Goal: Task Accomplishment & Management: Manage account settings

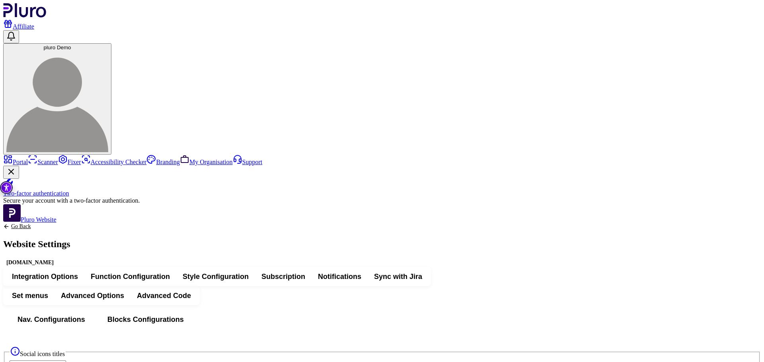
click at [84, 270] on button "Integration Options" at bounding box center [45, 277] width 79 height 14
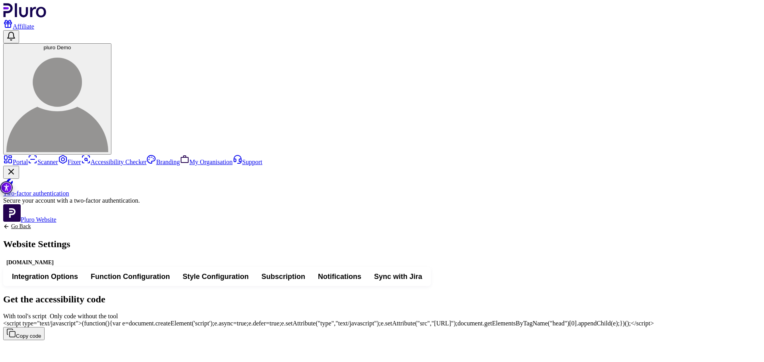
click at [6, 191] on img "Accessibility Tool" at bounding box center [6, 187] width 13 height 13
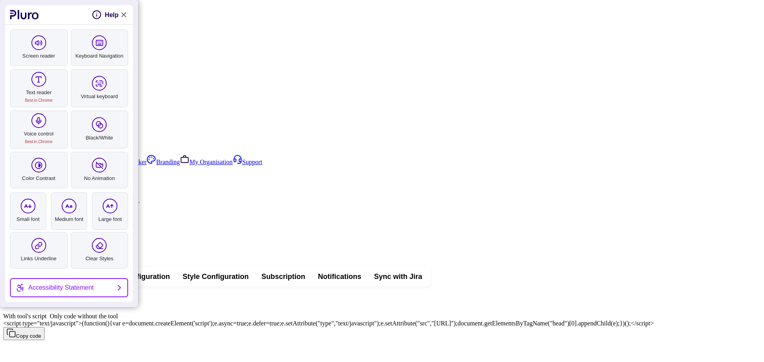
click at [121, 17] on link "Close Accessibility Tool" at bounding box center [124, 15] width 10 height 10
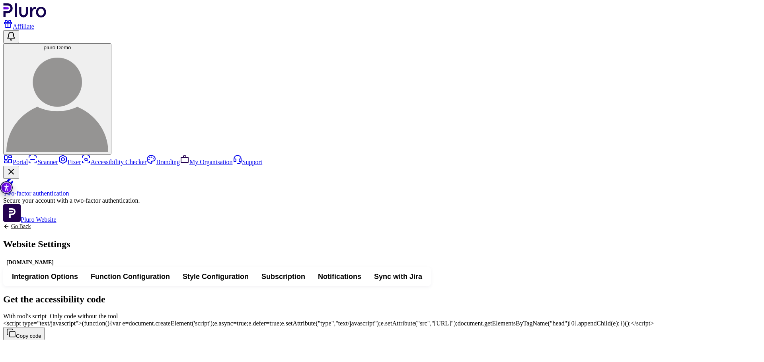
click at [50, 313] on span "With tool's script" at bounding box center [50, 316] width 0 height 7
click at [422, 272] on span "Sync with Jira" at bounding box center [398, 277] width 48 height 10
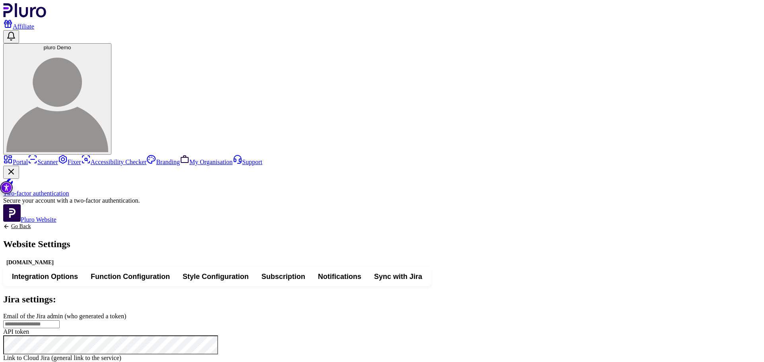
click at [78, 272] on span "Integration Options" at bounding box center [45, 277] width 66 height 10
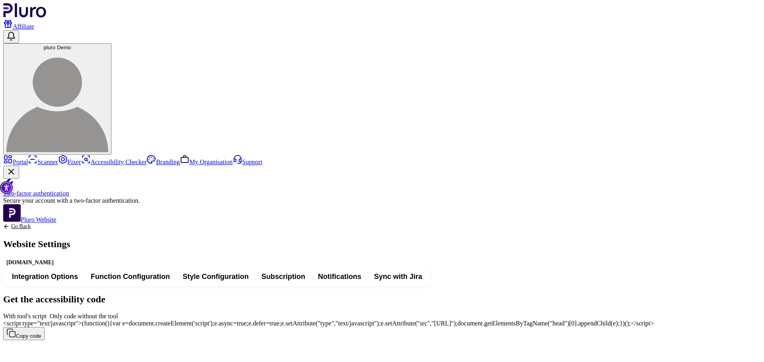
click at [10, 188] on img "Accessibility Tool" at bounding box center [6, 187] width 13 height 13
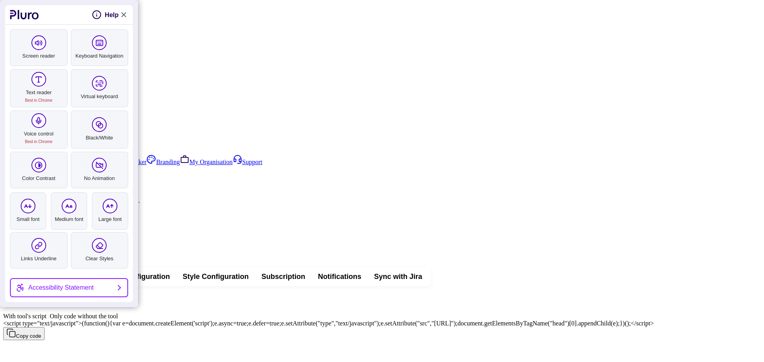
click at [127, 12] on link "Close Accessibility Tool" at bounding box center [124, 15] width 10 height 10
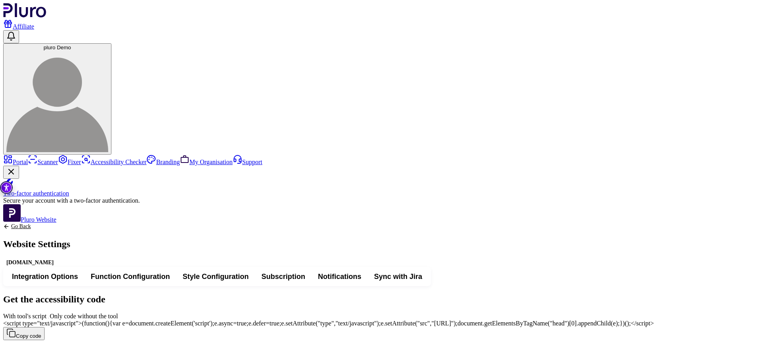
click at [7, 190] on img "Accessibility Tool" at bounding box center [6, 187] width 13 height 13
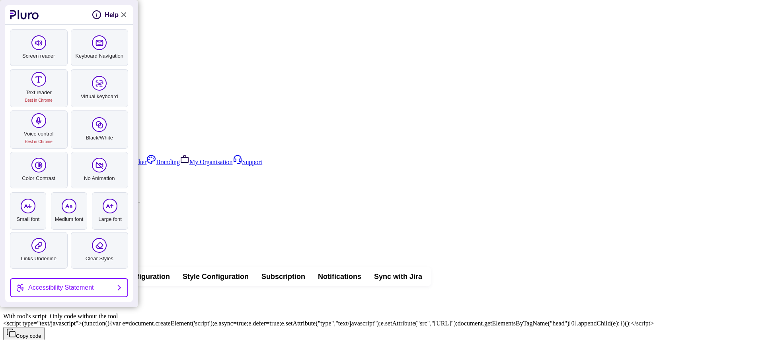
click at [123, 11] on link "Close Accessibility Tool" at bounding box center [124, 15] width 10 height 10
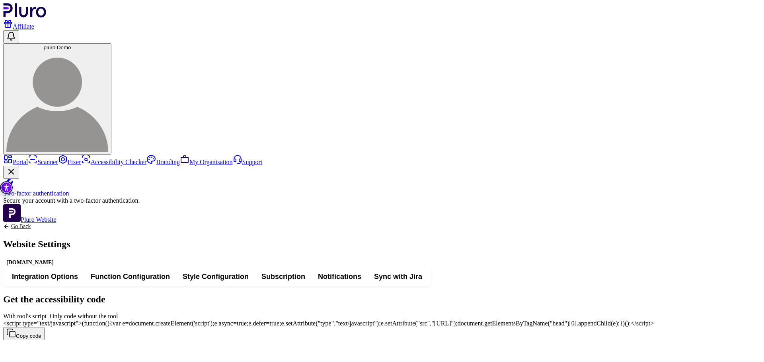
click at [70, 224] on link "Go Back" at bounding box center [36, 227] width 67 height 6
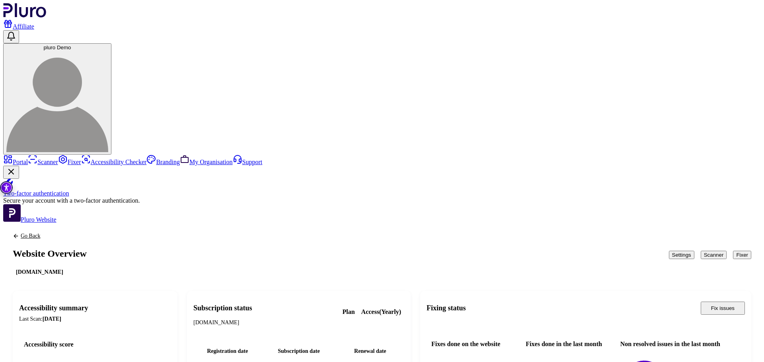
click at [701, 251] on button "Scanner" at bounding box center [714, 255] width 26 height 8
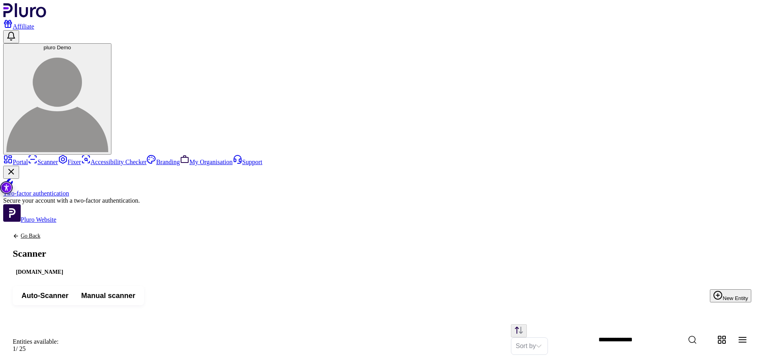
click at [736, 290] on button "New Entity" at bounding box center [730, 296] width 41 height 13
click at [75, 289] on button "Auto-Scanner" at bounding box center [45, 296] width 60 height 14
click at [135, 291] on span "Manual scanner" at bounding box center [108, 296] width 54 height 10
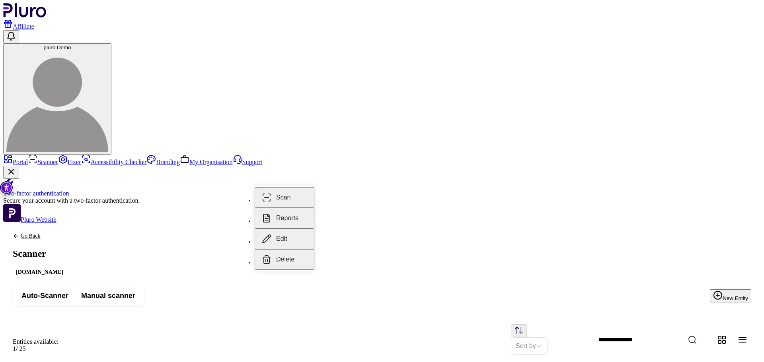
click at [296, 214] on button "Reports" at bounding box center [285, 218] width 60 height 21
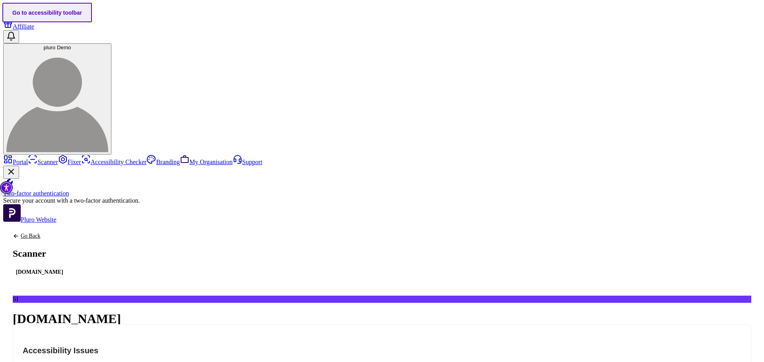
scroll to position [80, 0]
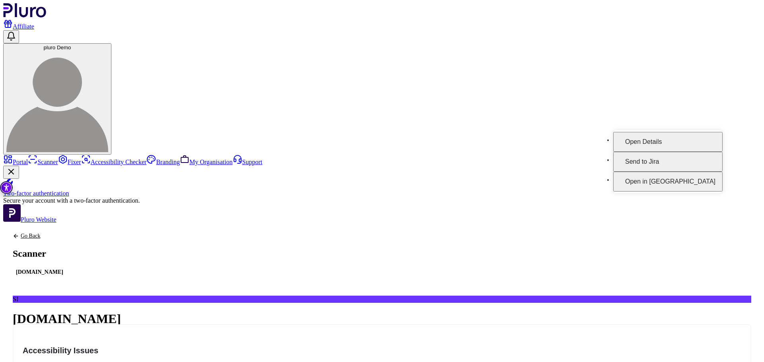
click at [703, 137] on button "Open Details" at bounding box center [667, 142] width 109 height 20
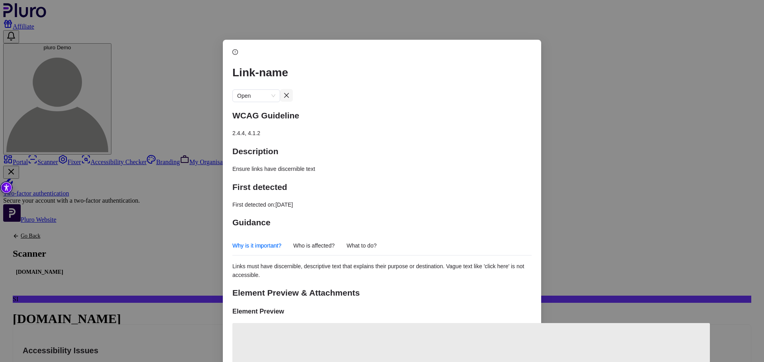
click at [293, 89] on button "Close dialog" at bounding box center [286, 95] width 13 height 13
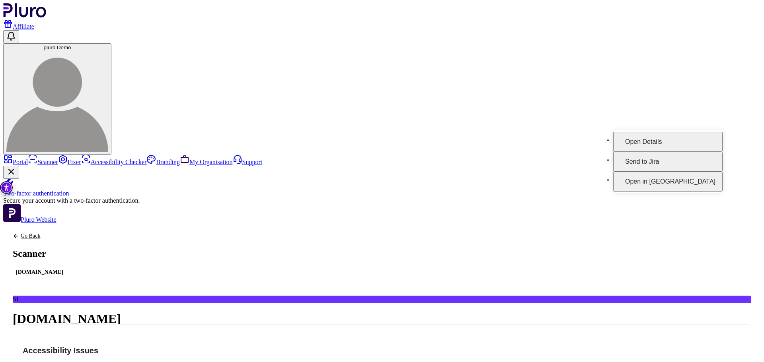
click at [707, 134] on button "Open Details" at bounding box center [667, 142] width 109 height 20
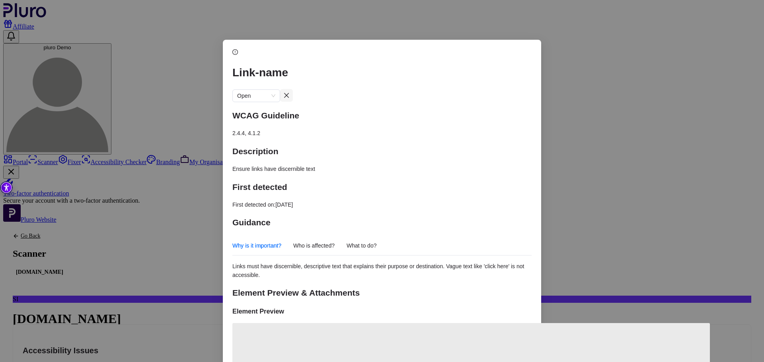
click at [290, 92] on icon "close" at bounding box center [286, 95] width 6 height 6
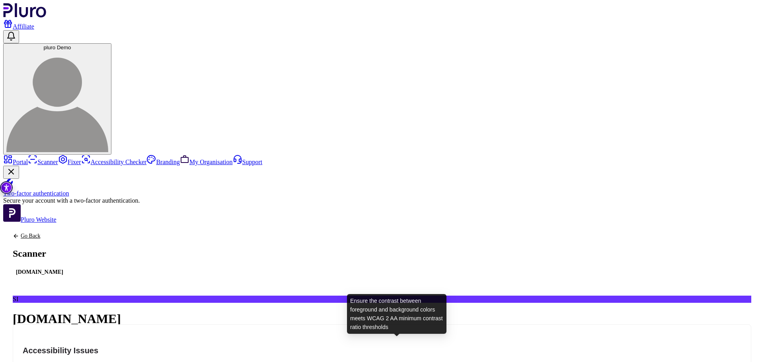
scroll to position [0, 0]
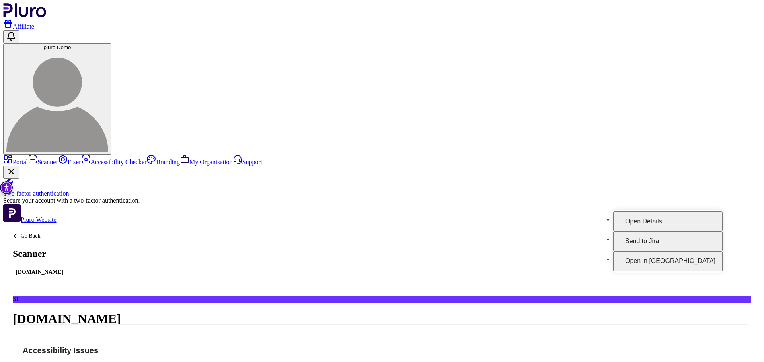
click at [704, 214] on button "Open Details" at bounding box center [667, 222] width 109 height 20
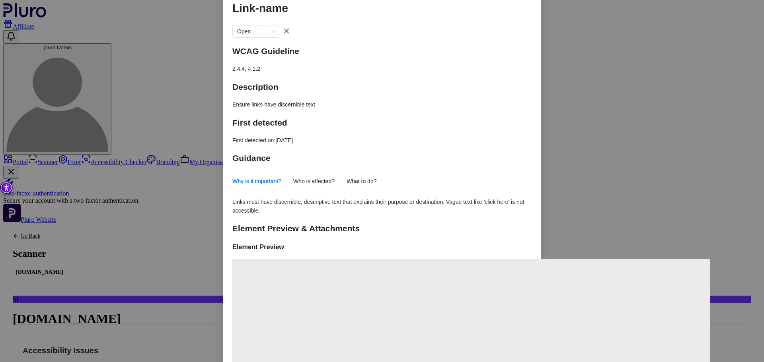
scroll to position [80, 0]
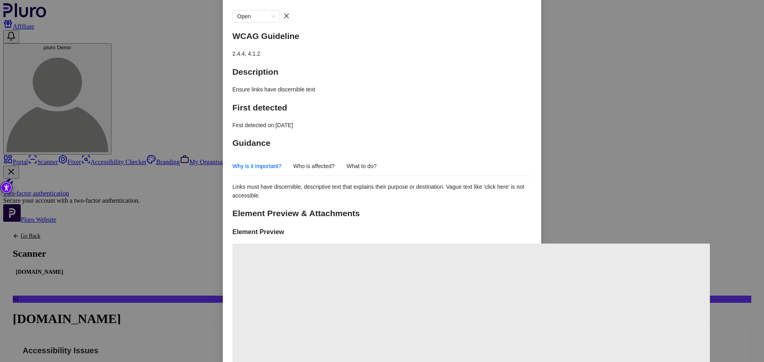
click at [253, 184] on span "Links must have discernible, descriptive text that explains their purpose or de…" at bounding box center [378, 191] width 292 height 15
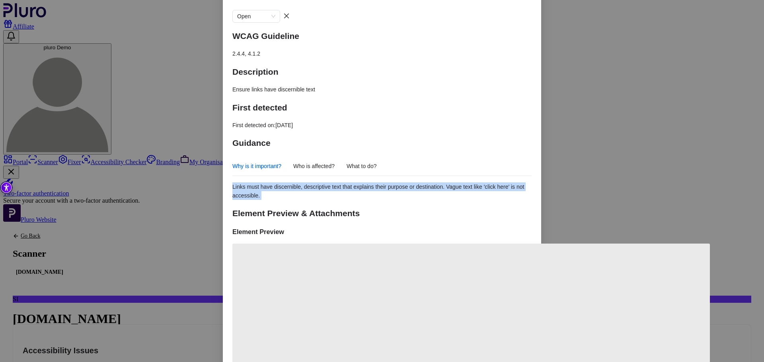
click at [253, 184] on span "Links must have discernible, descriptive text that explains their purpose or de…" at bounding box center [378, 191] width 292 height 15
click at [318, 162] on span "Who is affected?" at bounding box center [313, 167] width 41 height 10
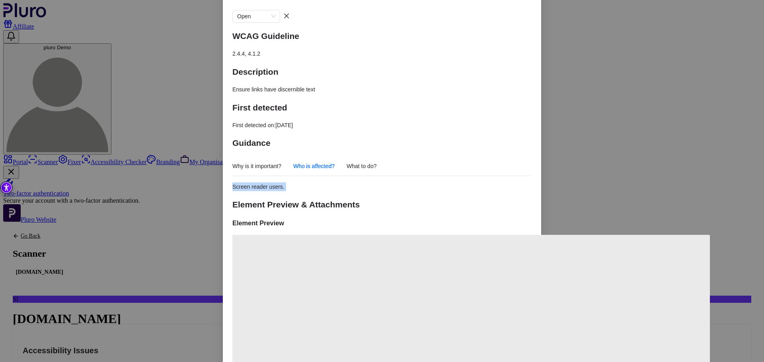
click at [259, 184] on span "Screen reader users." at bounding box center [258, 187] width 52 height 6
click at [262, 184] on span "Screen reader users." at bounding box center [258, 187] width 52 height 6
click at [377, 162] on span "What to do?" at bounding box center [362, 167] width 30 height 10
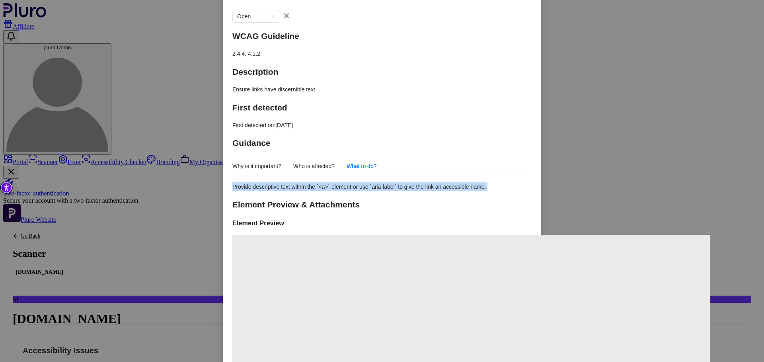
click at [355, 184] on span "Provide descriptive text within the `<a>` element or use `aria-label` to give t…" at bounding box center [358, 187] width 253 height 6
drag, startPoint x: 337, startPoint y: 119, endPoint x: 389, endPoint y: 117, distance: 52.5
click at [389, 183] on div "Provide descriptive text within the `<a>` element or use `aria-label` to give t…" at bounding box center [381, 187] width 299 height 9
click at [418, 184] on span "Provide descriptive text within the `<a>` element or use `aria-label` to give t…" at bounding box center [358, 187] width 253 height 6
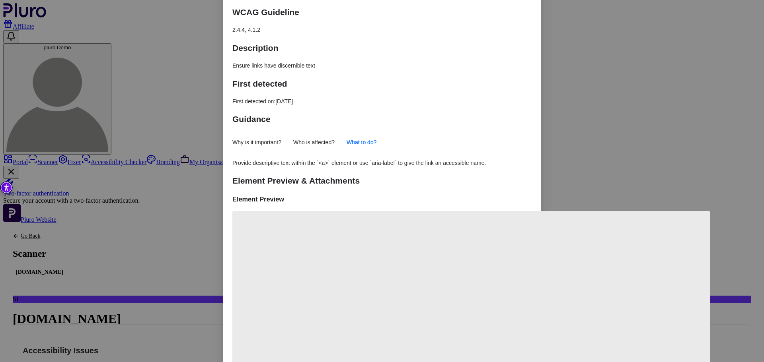
scroll to position [142, 0]
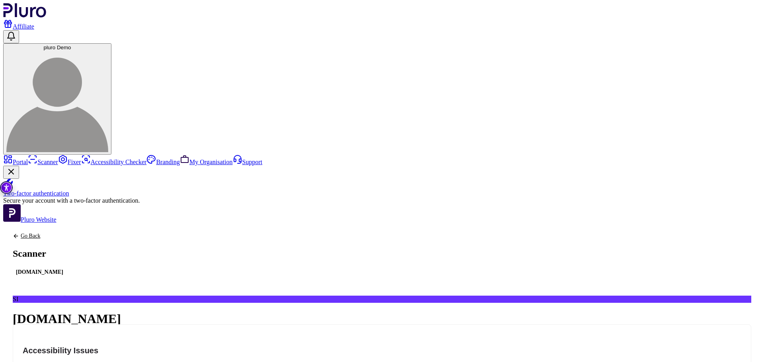
click at [317, 345] on h4 "Accessibility Issues" at bounding box center [382, 350] width 718 height 11
click at [117, 362] on select "**********" at bounding box center [93, 365] width 47 height 7
click at [50, 360] on span "Violation" at bounding box center [40, 363] width 20 height 6
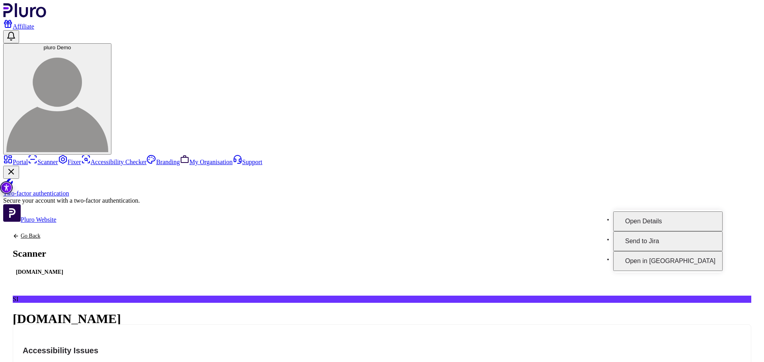
click at [703, 251] on button "Open in [GEOGRAPHIC_DATA]" at bounding box center [667, 261] width 109 height 20
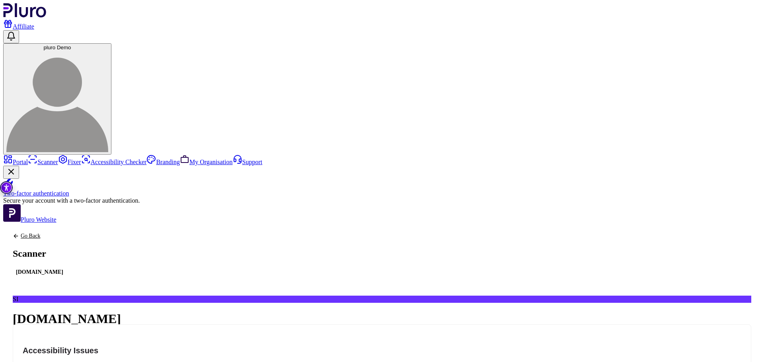
click at [66, 233] on link "Go Back" at bounding box center [40, 236] width 54 height 6
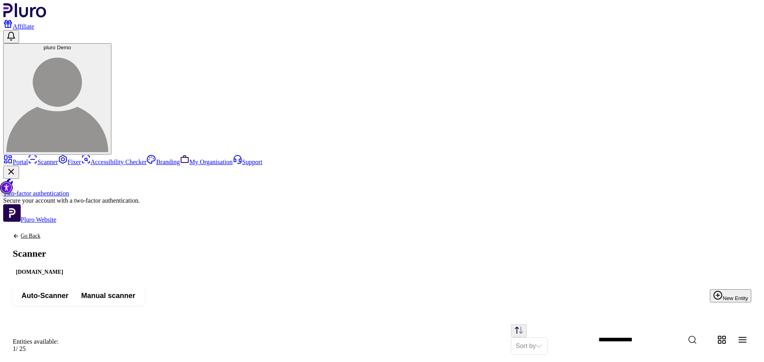
click at [19, 233] on icon "Back to previous screen" at bounding box center [16, 236] width 6 height 6
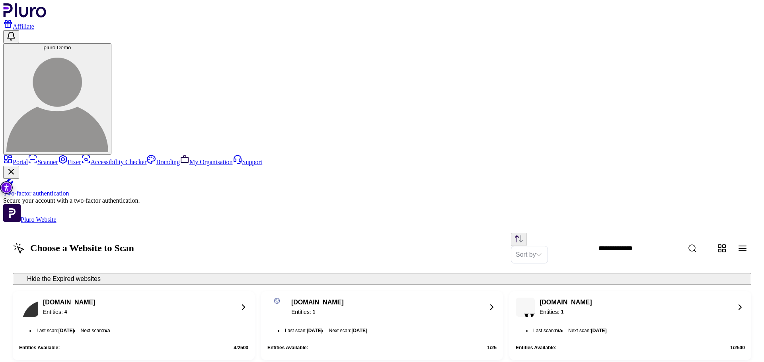
click at [28, 159] on link "Portal" at bounding box center [15, 162] width 25 height 7
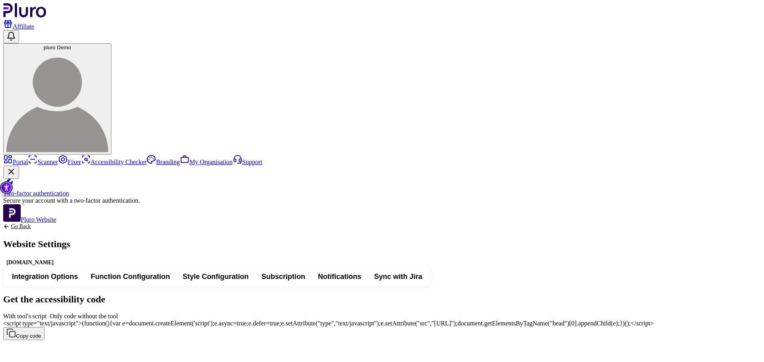
click at [170, 272] on span "Function Configuration" at bounding box center [130, 277] width 79 height 10
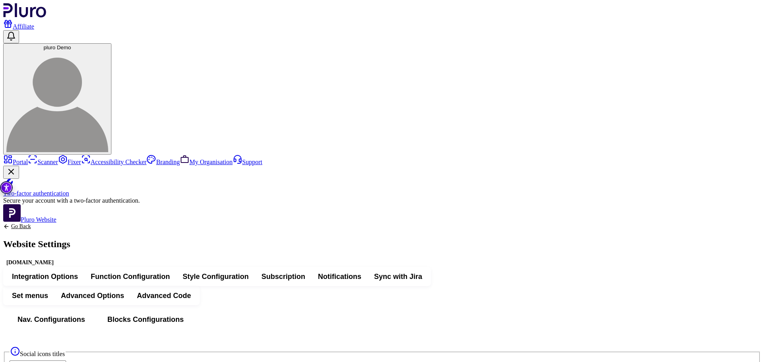
scroll to position [318, 0]
drag, startPoint x: 284, startPoint y: 135, endPoint x: 277, endPoint y: 138, distance: 7.7
drag, startPoint x: 345, startPoint y: 231, endPoint x: 354, endPoint y: 227, distance: 10.5
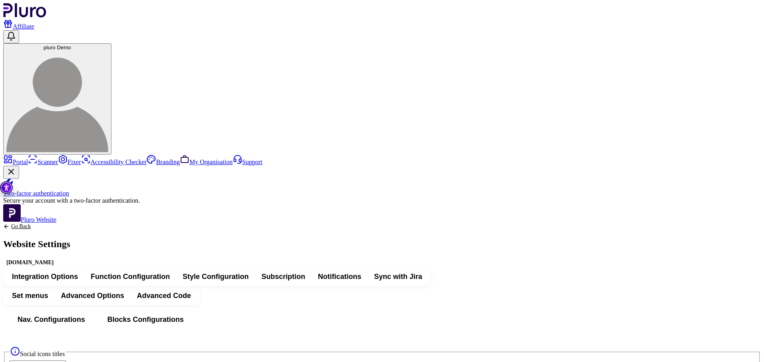
drag, startPoint x: 337, startPoint y: 271, endPoint x: 403, endPoint y: 270, distance: 66.0
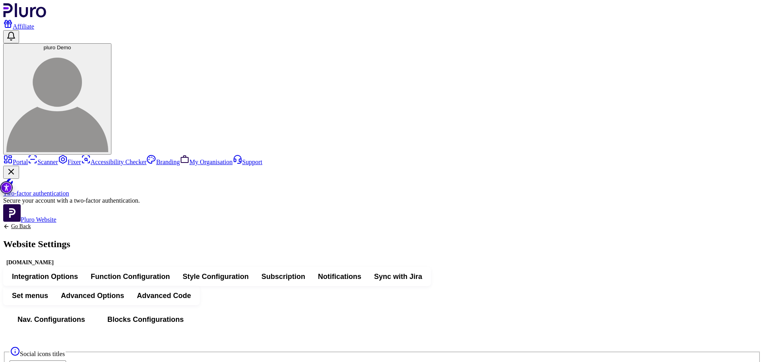
click at [180, 165] on link "My Organisation" at bounding box center [206, 162] width 53 height 7
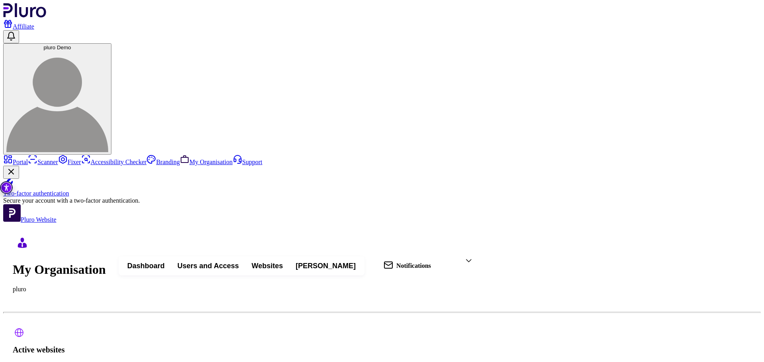
click at [239, 261] on span "Users and Access" at bounding box center [207, 266] width 61 height 10
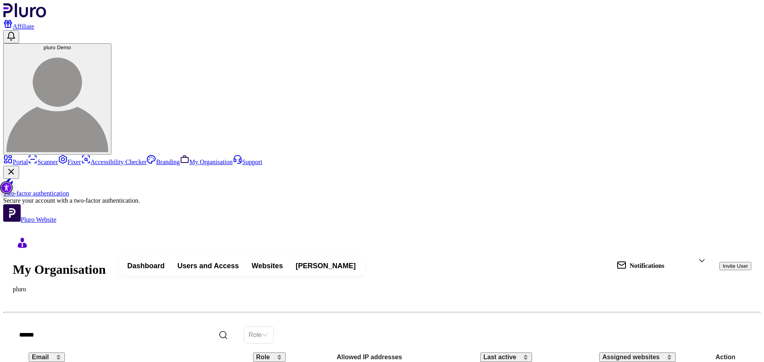
scroll to position [20, 0]
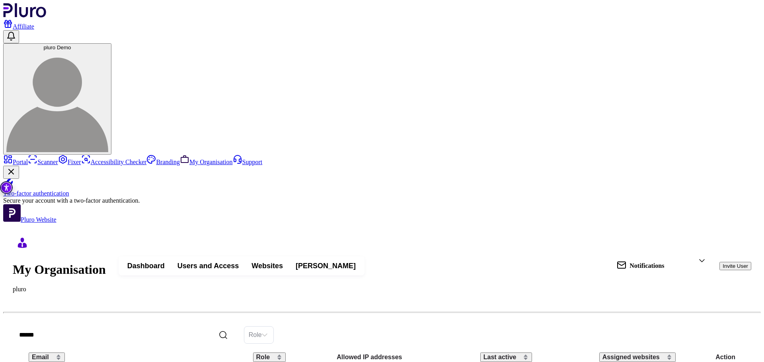
click at [165, 261] on span "Dashboard" at bounding box center [145, 266] width 37 height 10
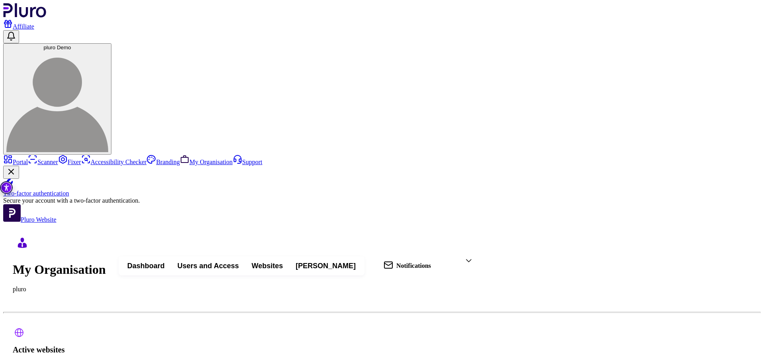
scroll to position [40, 0]
click at [28, 159] on link "Portal" at bounding box center [15, 162] width 25 height 7
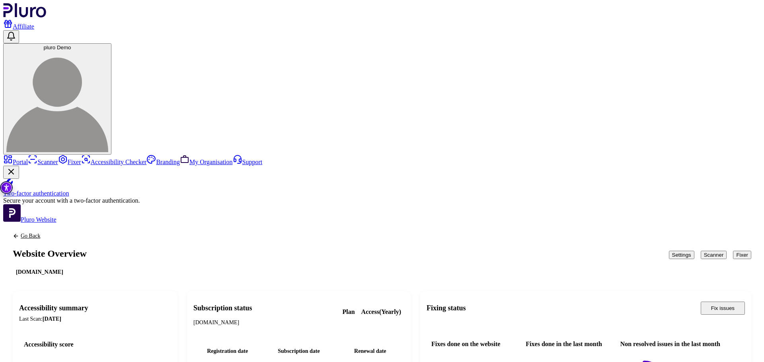
click at [701, 251] on button "Scanner" at bounding box center [714, 255] width 26 height 8
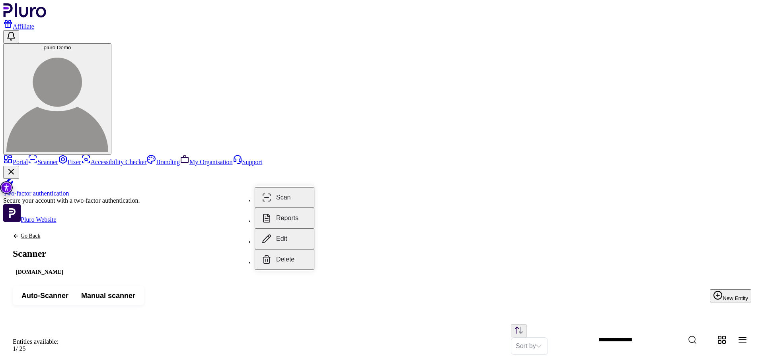
click at [284, 196] on button "Scan" at bounding box center [285, 197] width 60 height 21
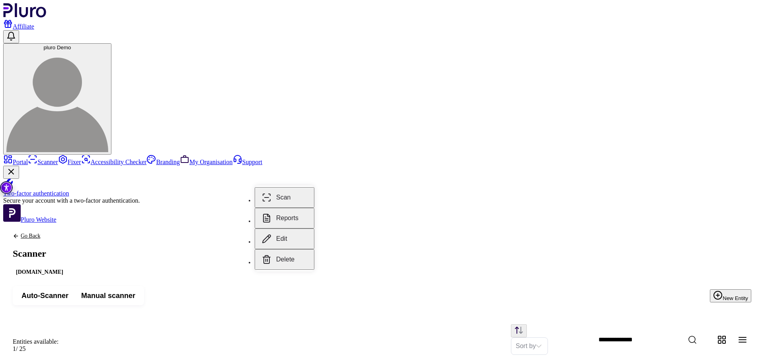
click at [288, 215] on button "Reports" at bounding box center [285, 218] width 60 height 21
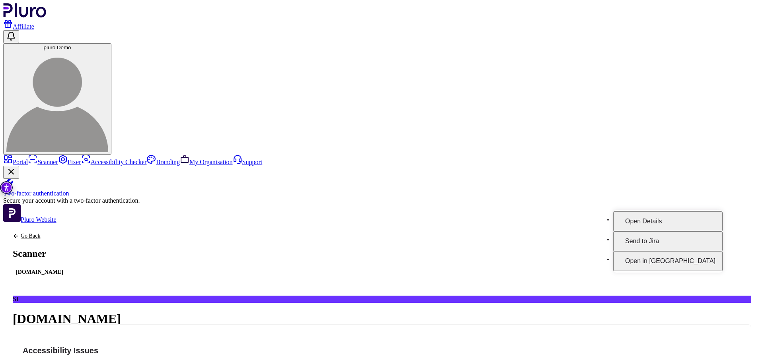
click at [561, 352] on div "123 Total Issues 112 Critical 11 Alerts 0 Manual 109 Violation 14 Need review" at bounding box center [382, 359] width 738 height 15
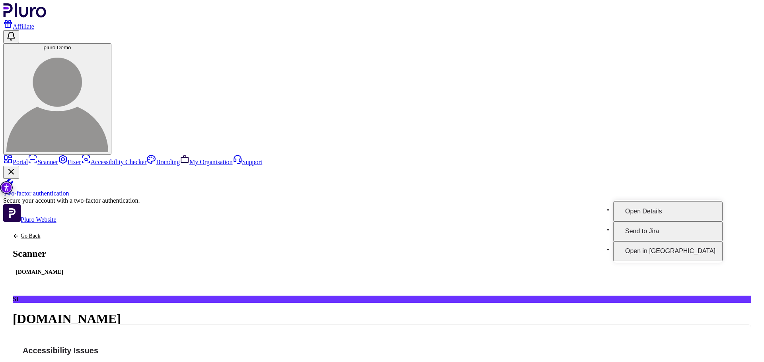
scroll to position [40, 0]
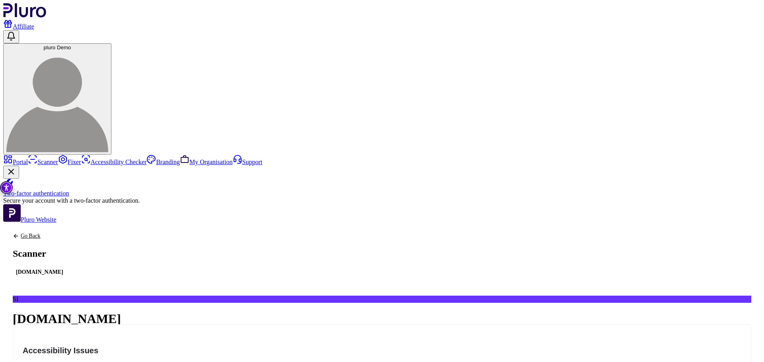
scroll to position [80, 0]
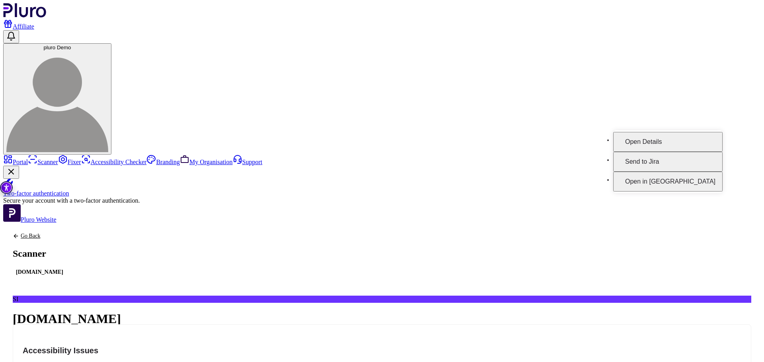
click at [690, 132] on button "Open Details" at bounding box center [667, 142] width 109 height 20
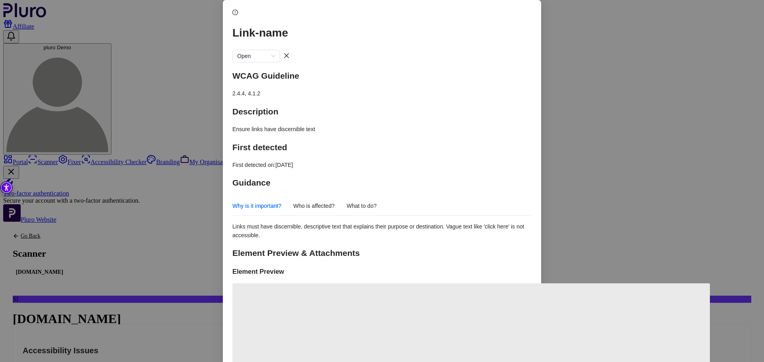
scroll to position [103, 0]
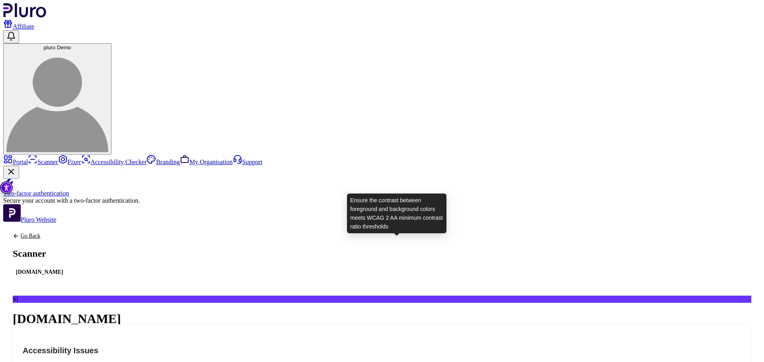
scroll to position [0, 0]
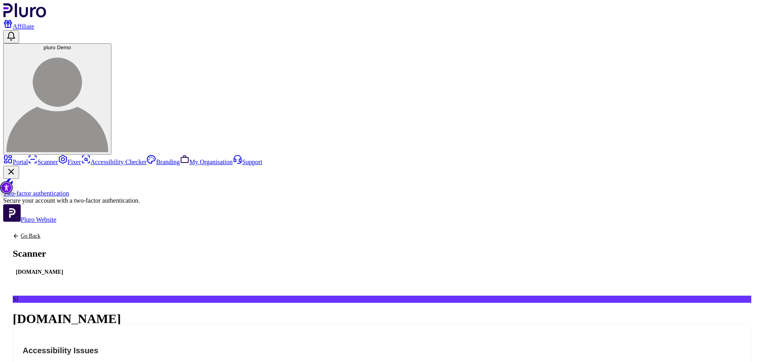
click at [320, 18] on header "Affiliate pluro Demo" at bounding box center [381, 79] width 757 height 152
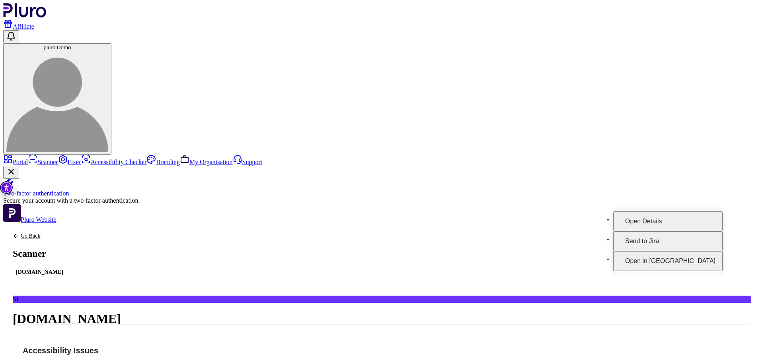
click at [700, 217] on button "Open Details" at bounding box center [667, 222] width 109 height 20
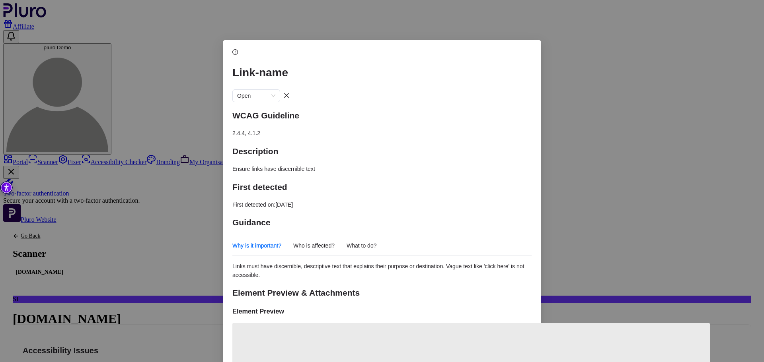
drag, startPoint x: 362, startPoint y: 57, endPoint x: 367, endPoint y: 29, distance: 28.3
click at [367, 29] on div "Link-name Open WCAG Guideline 2.4.4, 4.1.2 Description Ensure links have discer…" at bounding box center [382, 181] width 764 height 362
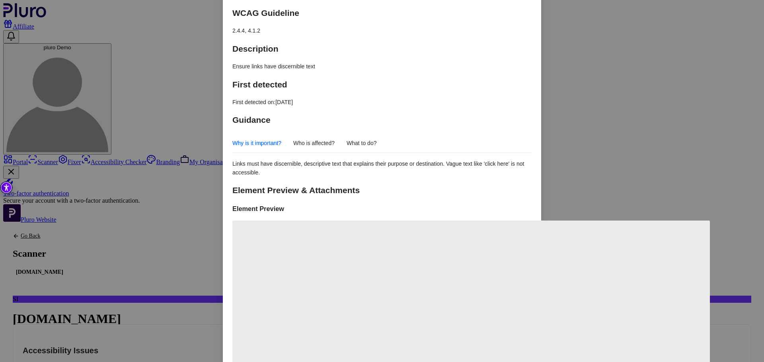
scroll to position [103, 0]
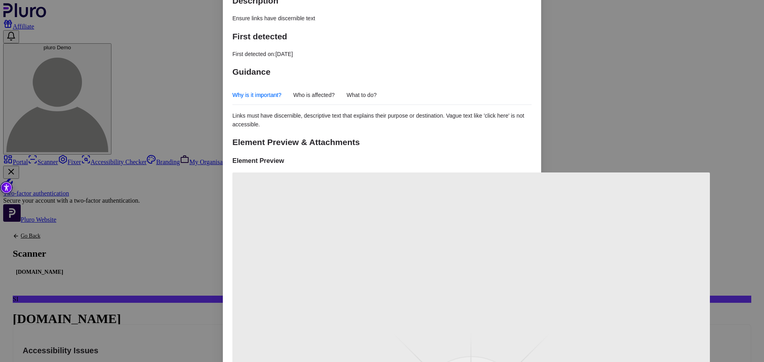
scroll to position [151, 0]
drag, startPoint x: 339, startPoint y: 275, endPoint x: 337, endPoint y: 282, distance: 7.7
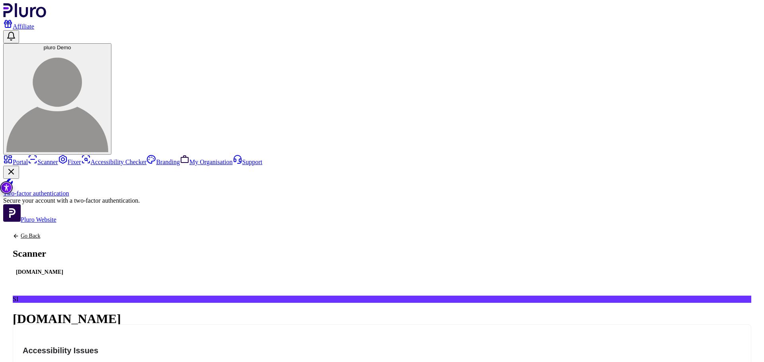
scroll to position [40, 0]
click at [152, 352] on button "0 Manual" at bounding box center [136, 356] width 31 height 8
click at [119, 352] on span "Alerts" at bounding box center [112, 355] width 14 height 6
click at [395, 352] on div "123 Total Issues 112 Critical 11 Alerts 0 Manual 109 Violation 14 Need review" at bounding box center [382, 359] width 738 height 15
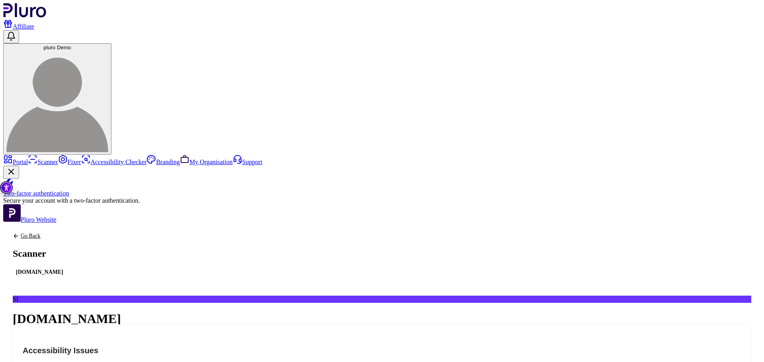
click at [72, 352] on span "112" at bounding box center [67, 355] width 9 height 6
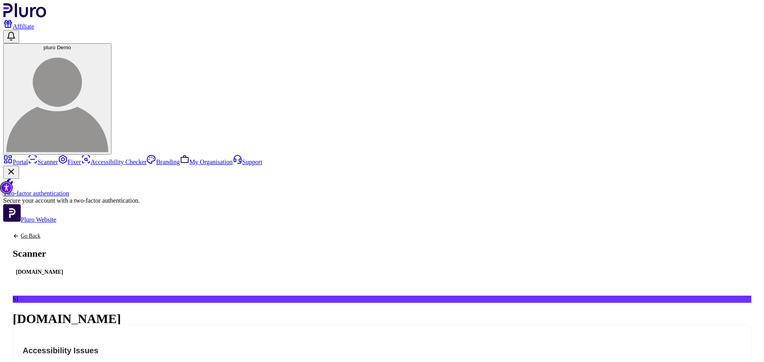
scroll to position [0, 0]
drag, startPoint x: 662, startPoint y: 106, endPoint x: 278, endPoint y: 124, distance: 384.7
click at [21, 159] on link "Portal" at bounding box center [15, 162] width 25 height 7
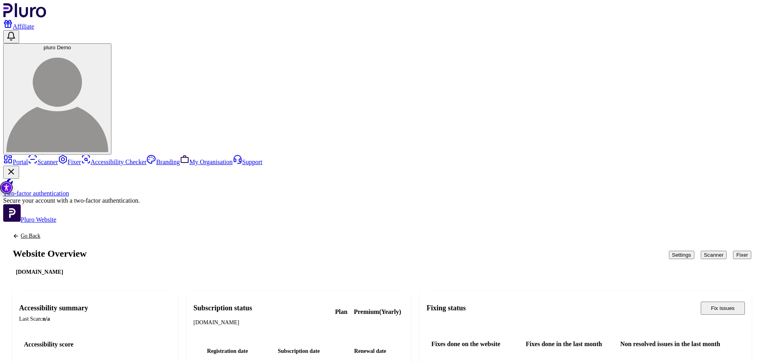
click at [87, 233] on div "Go Back Website Overview www.wsj.com" at bounding box center [50, 255] width 74 height 44
click at [87, 233] on link "Go Back" at bounding box center [50, 236] width 74 height 6
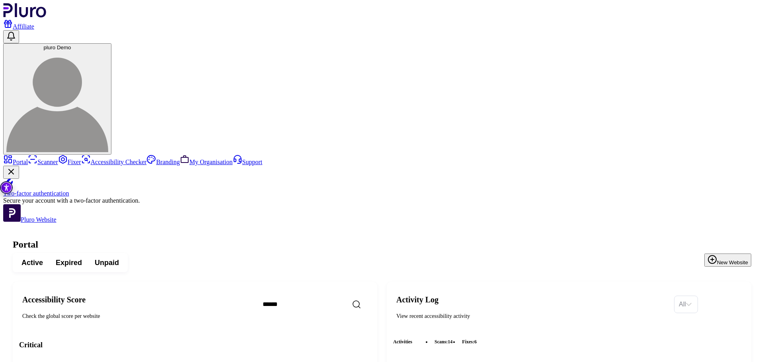
scroll to position [80, 0]
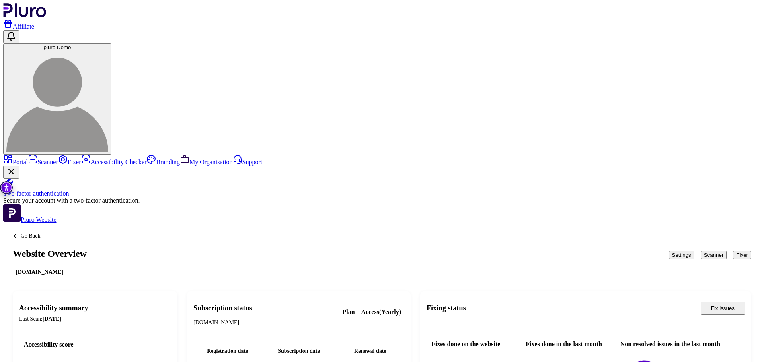
scroll to position [9, 0]
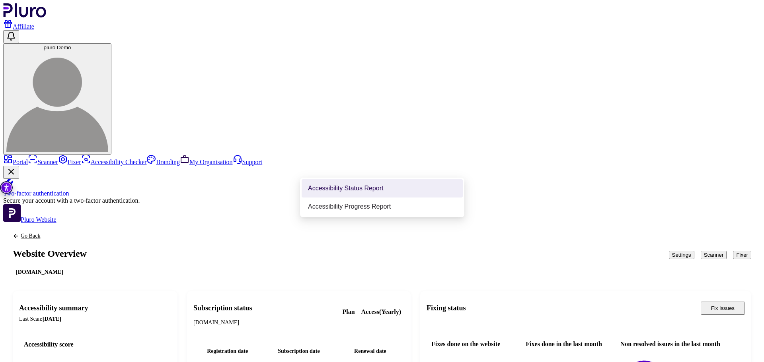
click at [383, 199] on div "Accessibility Progress Report" at bounding box center [382, 207] width 161 height 18
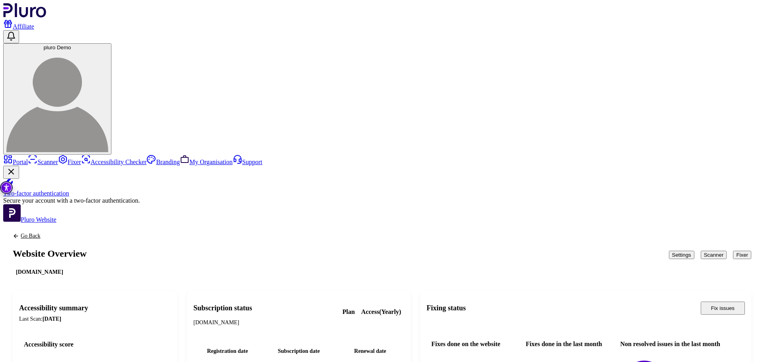
click at [737, 251] on button "Fixer" at bounding box center [742, 255] width 18 height 8
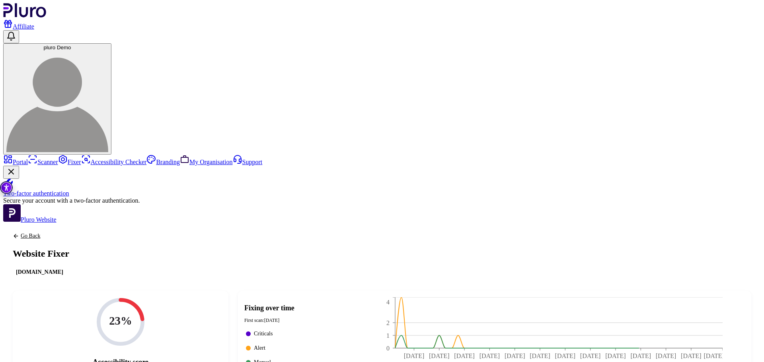
drag, startPoint x: 124, startPoint y: 47, endPoint x: 129, endPoint y: 48, distance: 5.7
click at [69, 233] on link "Go Back" at bounding box center [41, 236] width 56 height 6
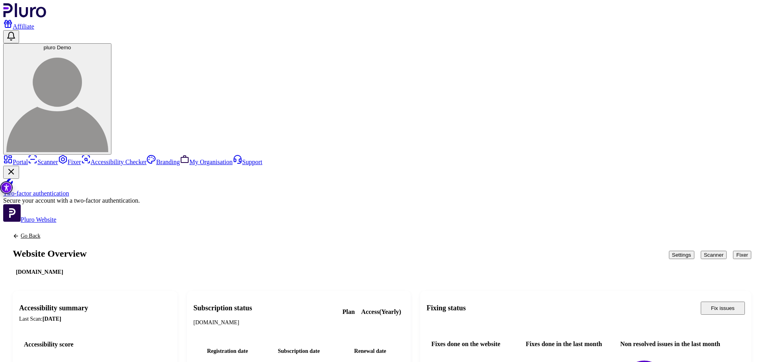
click at [87, 233] on link "Go Back" at bounding box center [50, 236] width 74 height 6
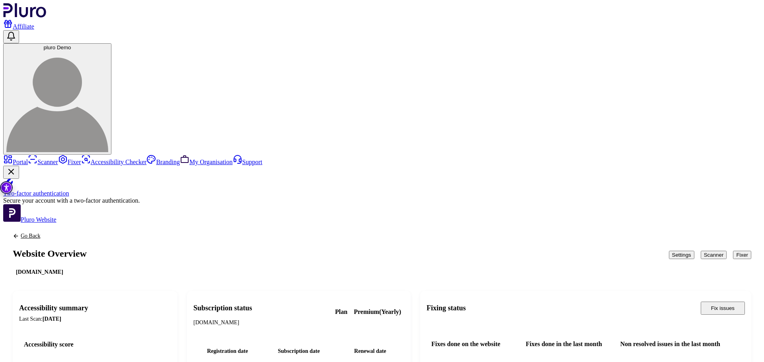
click at [733, 251] on button "Fixer" at bounding box center [742, 255] width 18 height 8
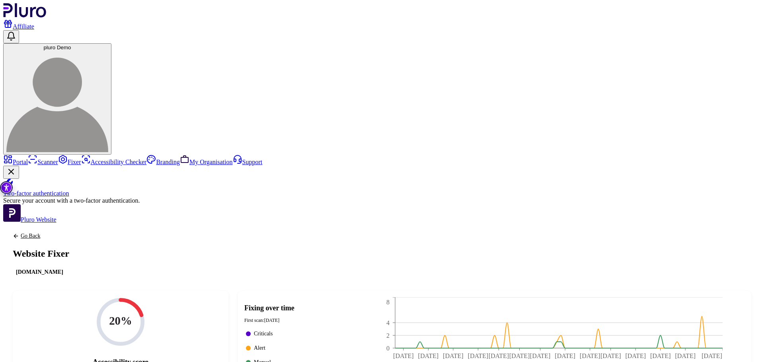
copy div "URL: https://site2.wpqa.wp-accessibility.org/"
click at [28, 159] on link "Portal" at bounding box center [15, 162] width 25 height 7
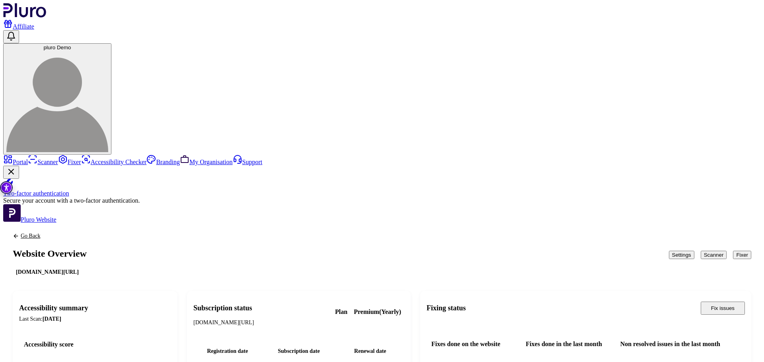
click at [701, 251] on button "Scanner" at bounding box center [714, 255] width 26 height 8
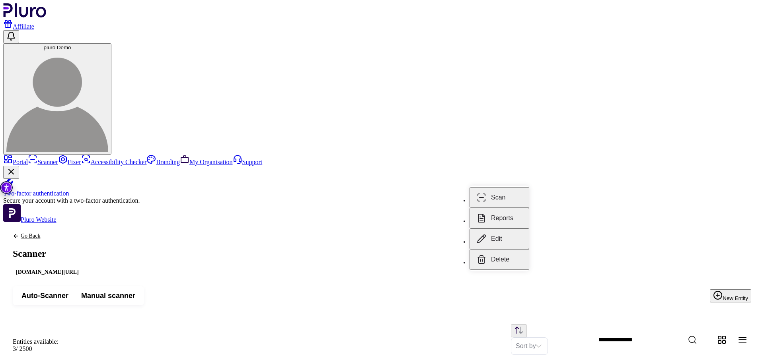
click at [500, 210] on button "Reports" at bounding box center [499, 218] width 60 height 21
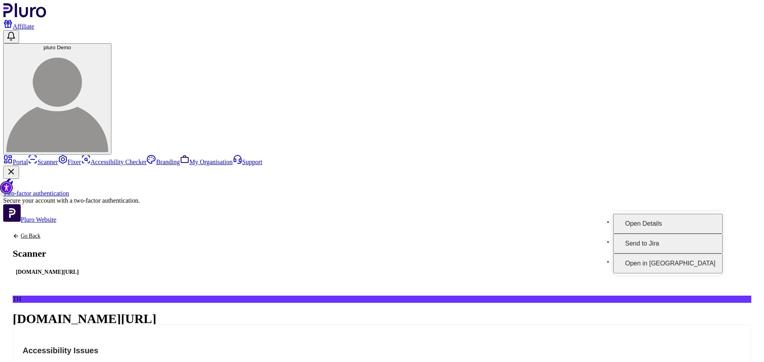
click at [680, 218] on button "Open Details" at bounding box center [667, 224] width 109 height 20
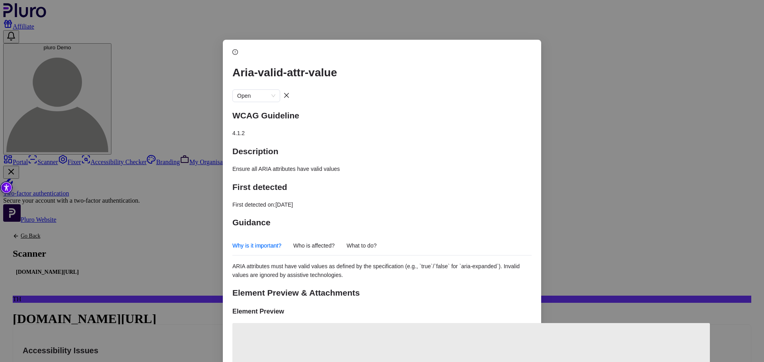
click at [348, 236] on div "Why is it important? Who is affected? What to do?" at bounding box center [304, 245] width 144 height 19
click at [329, 241] on span "Who is affected?" at bounding box center [313, 246] width 41 height 10
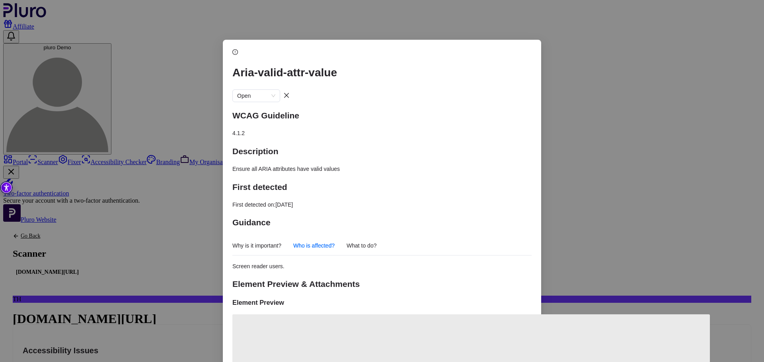
click at [289, 236] on div "Why is it important? Who is affected? What to do?" at bounding box center [304, 245] width 144 height 19
click at [283, 236] on div "Why is it important? Who is affected? What to do?" at bounding box center [304, 245] width 144 height 19
click at [281, 241] on span "Why is it important?" at bounding box center [256, 246] width 49 height 10
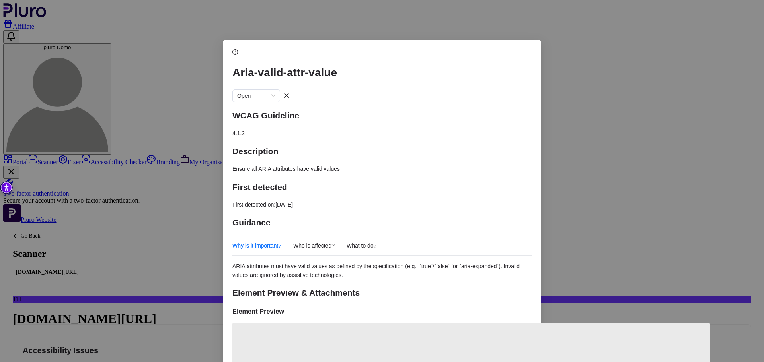
click at [322, 241] on span "Who is affected?" at bounding box center [313, 246] width 41 height 10
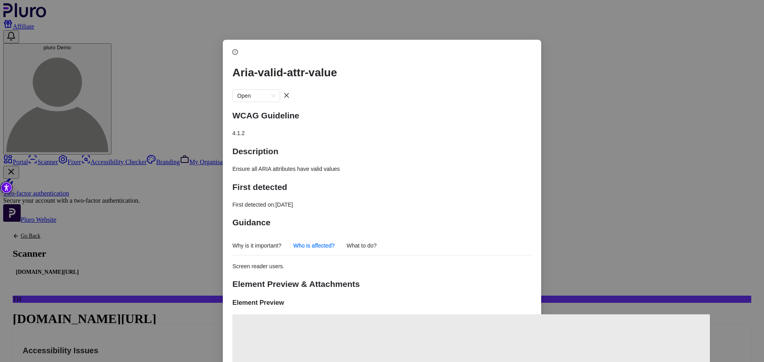
click at [374, 241] on span "What to do?" at bounding box center [362, 246] width 30 height 10
click at [522, 54] on div "Aria-valid-attr-value Open" at bounding box center [381, 75] width 299 height 55
click at [293, 89] on button "Close dialog" at bounding box center [286, 95] width 13 height 13
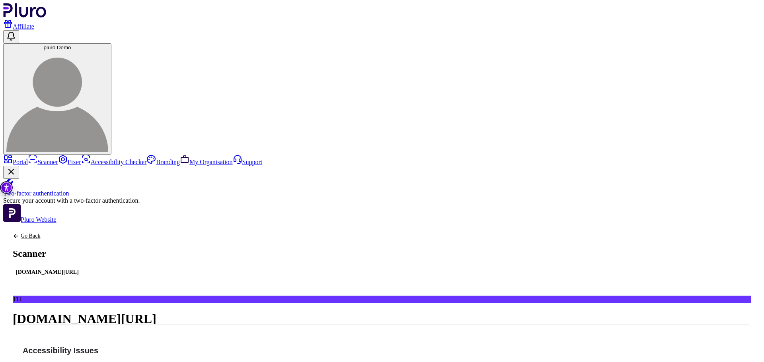
click at [28, 159] on link "Portal" at bounding box center [15, 162] width 25 height 7
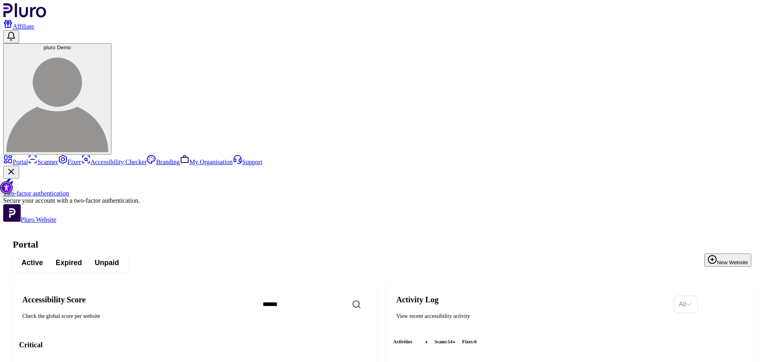
click at [81, 159] on link "Accessibility Checker" at bounding box center [114, 162] width 66 height 7
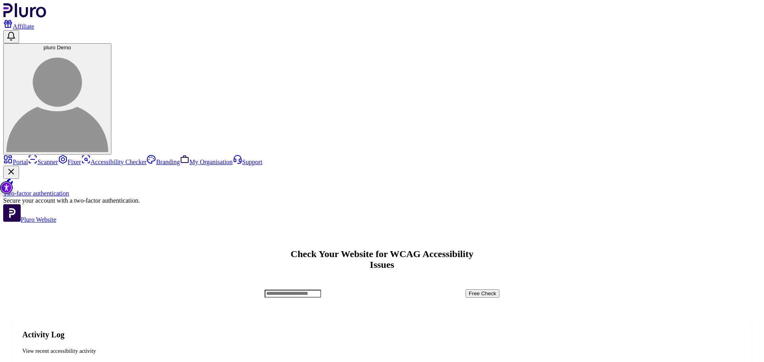
click at [321, 290] on input "Accessibility checker form" at bounding box center [293, 294] width 56 height 8
paste input "**********"
type input "**********"
click at [499, 290] on button "Free Check" at bounding box center [482, 294] width 34 height 8
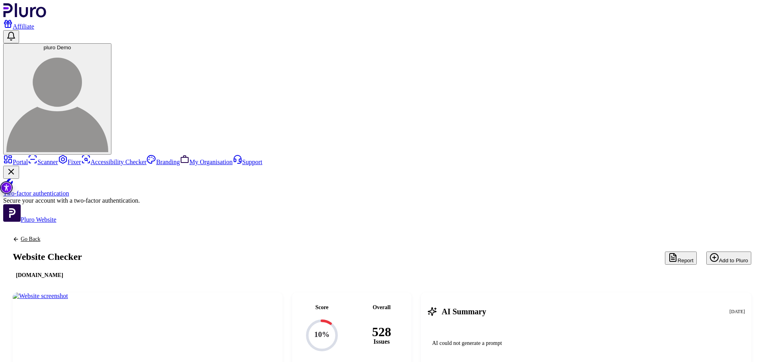
click at [28, 159] on link "Portal" at bounding box center [15, 162] width 25 height 7
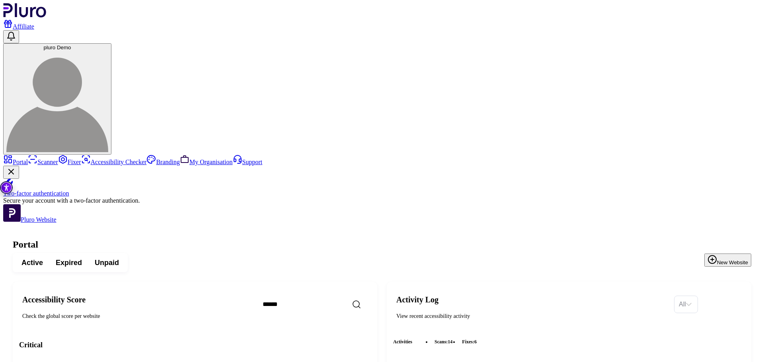
click at [726, 254] on button "New Website" at bounding box center [727, 260] width 47 height 13
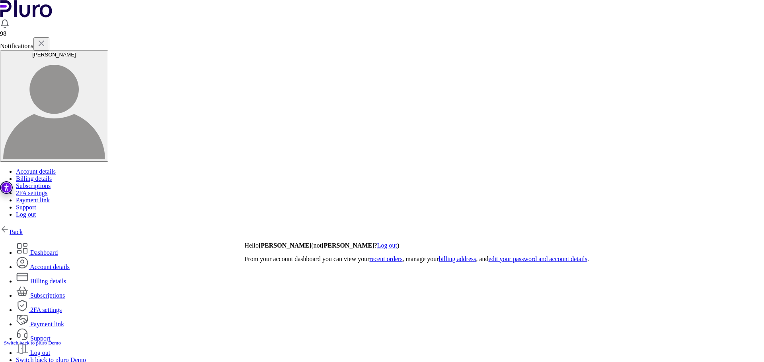
click at [29, 225] on div "Back Dashboard Account details Billing details" at bounding box center [382, 298] width 764 height 146
click at [31, 225] on div "Back Dashboard Account details Billing details" at bounding box center [382, 298] width 764 height 146
click at [23, 229] on link "Back" at bounding box center [11, 232] width 23 height 7
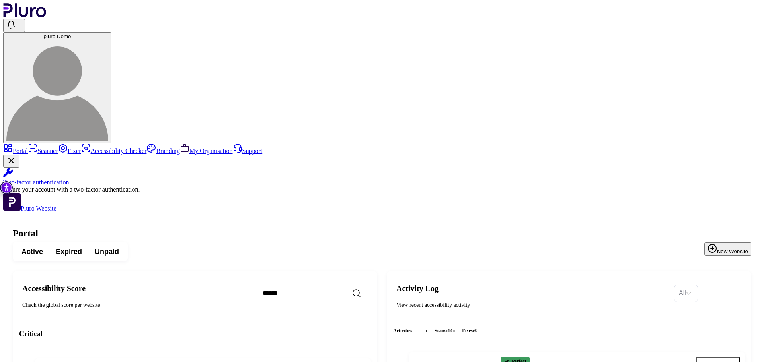
click at [704, 243] on button "New Website" at bounding box center [727, 249] width 47 height 13
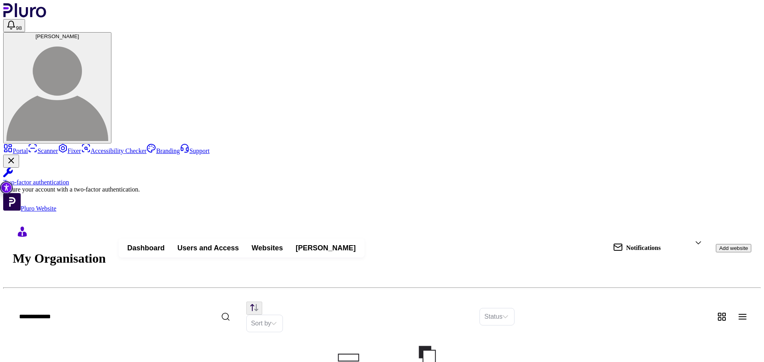
click at [722, 244] on button "Add website" at bounding box center [733, 248] width 35 height 8
drag, startPoint x: 366, startPoint y: 270, endPoint x: 387, endPoint y: 261, distance: 23.3
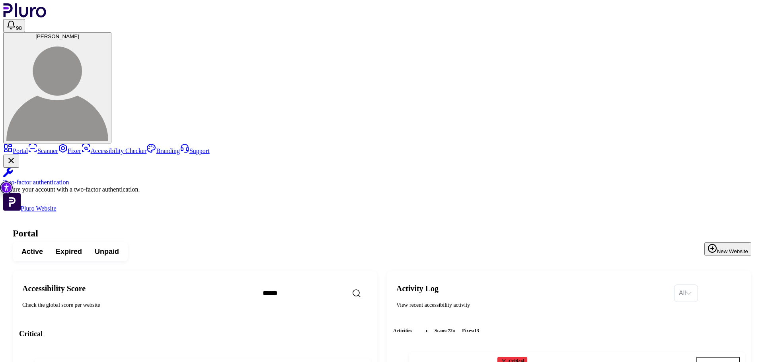
click at [723, 243] on button "New Website" at bounding box center [727, 249] width 47 height 13
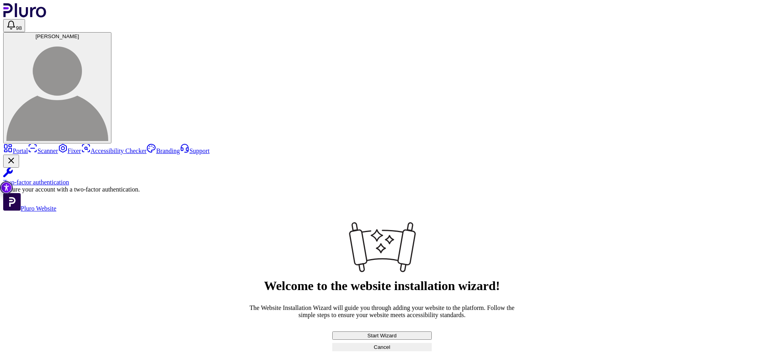
click at [432, 332] on button "Start Wizard" at bounding box center [381, 336] width 99 height 8
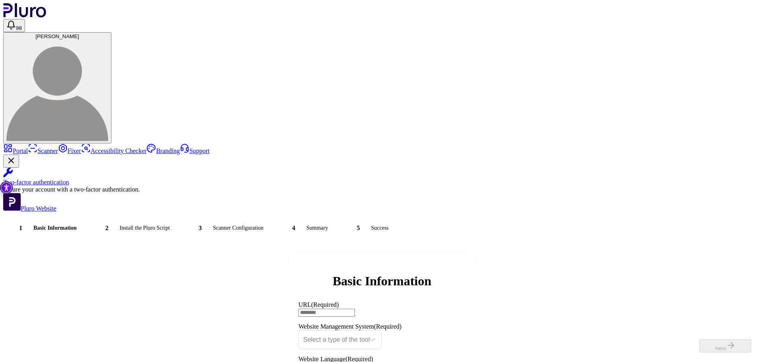
click at [355, 309] on input "URL (Required)" at bounding box center [326, 313] width 56 height 8
paste input "**********"
type input "**********"
click at [370, 331] on input "Website Management System" at bounding box center [336, 339] width 66 height 17
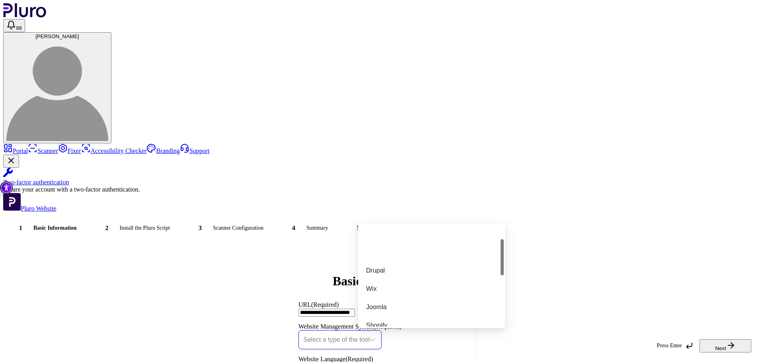
scroll to position [228, 0]
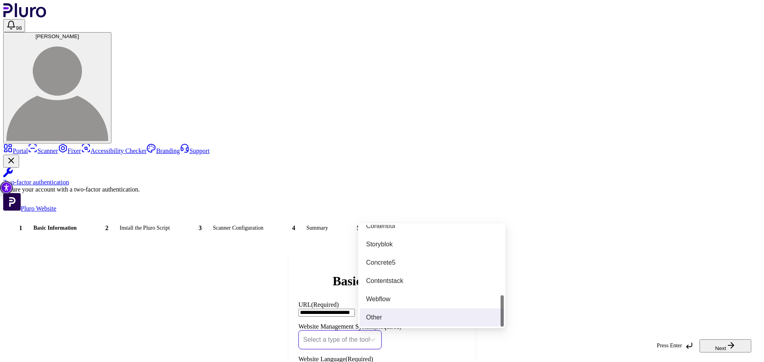
click at [402, 314] on div "Other" at bounding box center [431, 317] width 131 height 9
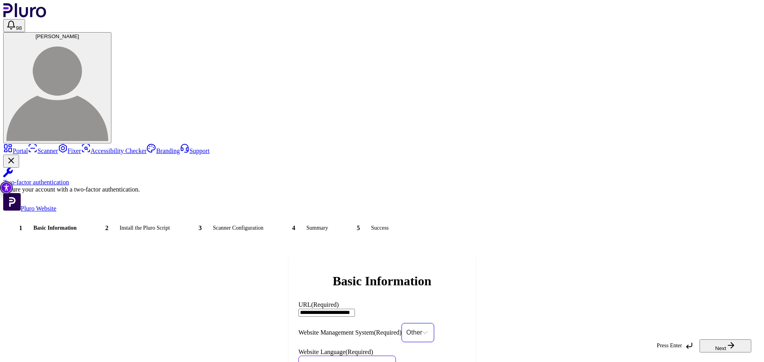
click at [384, 356] on input "Website Language" at bounding box center [343, 364] width 81 height 17
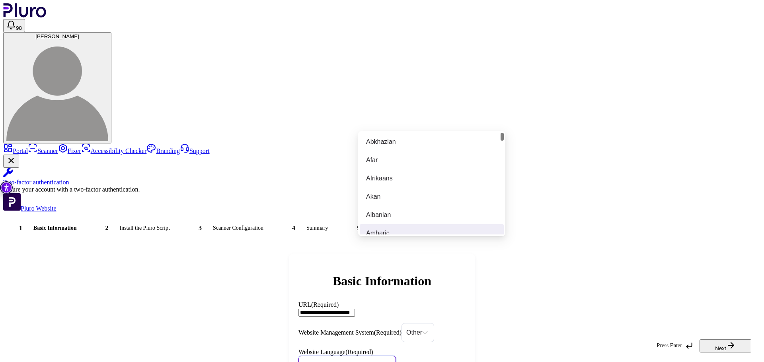
type input "**"
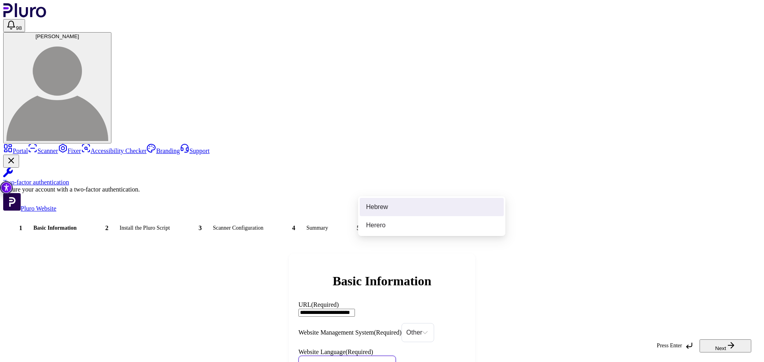
click at [434, 205] on div "Hebrew" at bounding box center [431, 207] width 131 height 9
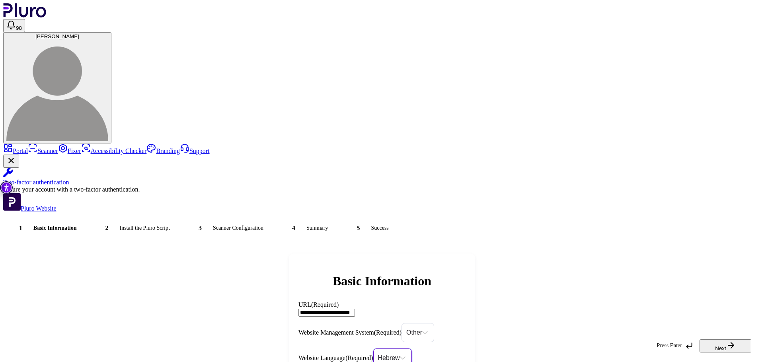
click at [720, 340] on button "Next" at bounding box center [725, 346] width 52 height 13
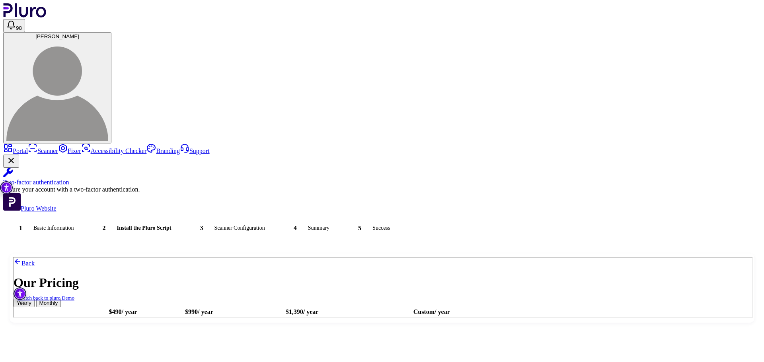
click at [160, 342] on td "Up to 25 Monitored Pages" at bounding box center [122, 338] width 76 height 8
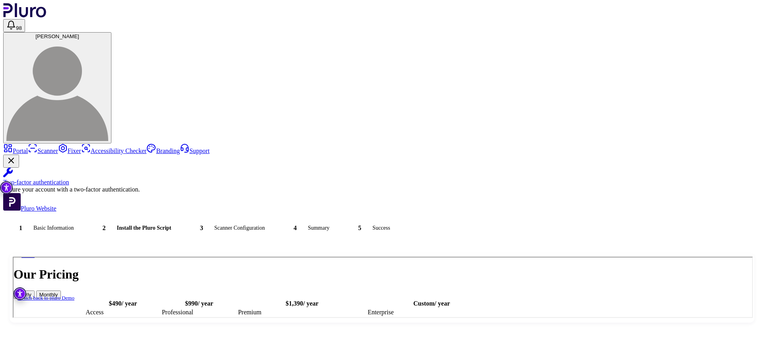
click at [117, 362] on link "Purchase" at bounding box center [101, 369] width 33 height 7
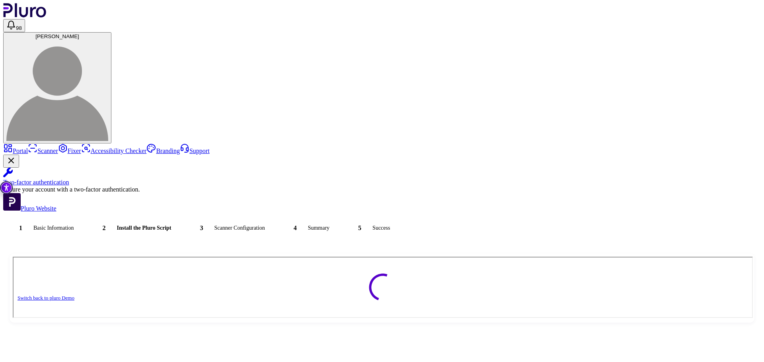
scroll to position [0, 0]
type input "**********"
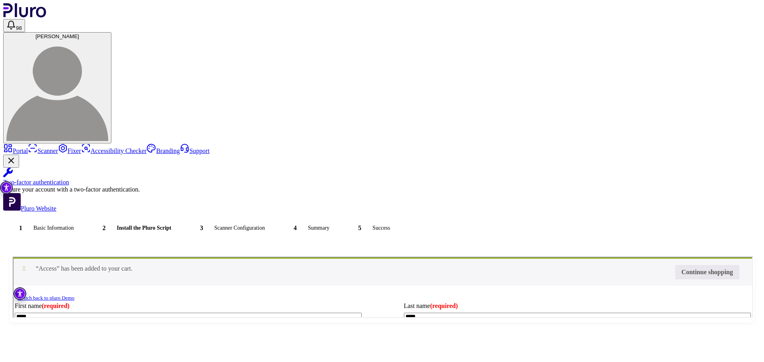
click at [13, 257] on input "Coupon:" at bounding box center [13, 257] width 0 height 0
type input "********"
click at [13, 257] on button "Apply coupon" at bounding box center [13, 257] width 0 height 0
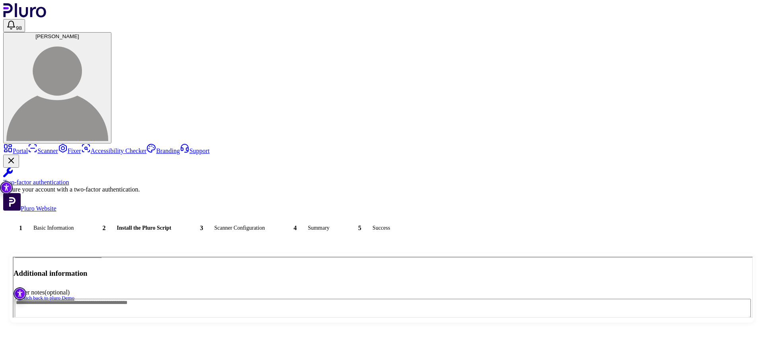
scroll to position [251, 0]
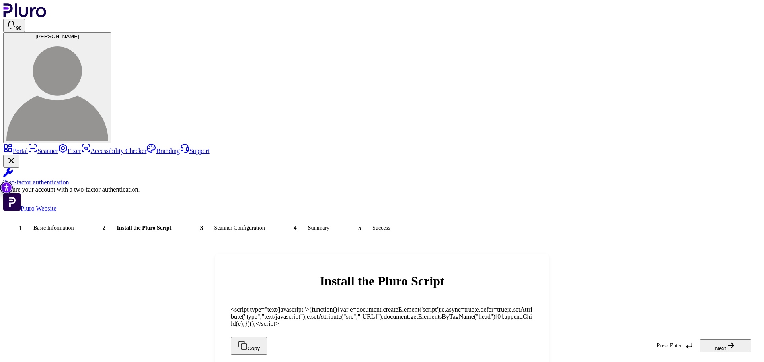
click at [730, 341] on icon "button" at bounding box center [731, 346] width 10 height 10
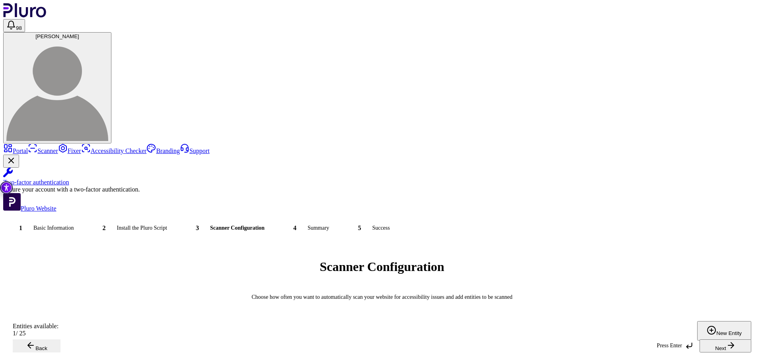
click at [730, 341] on icon "button" at bounding box center [731, 346] width 10 height 10
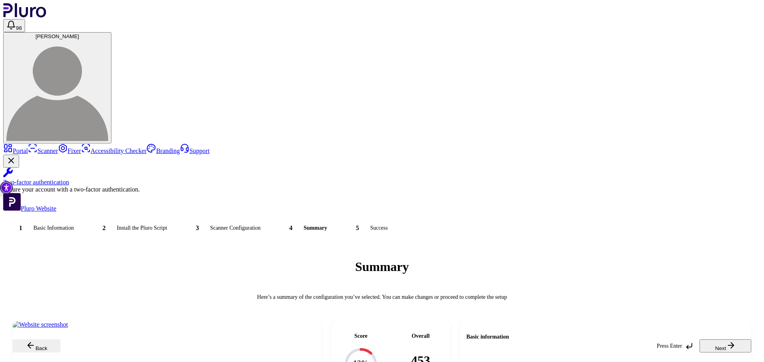
click at [722, 340] on button "Next" at bounding box center [725, 346] width 52 height 13
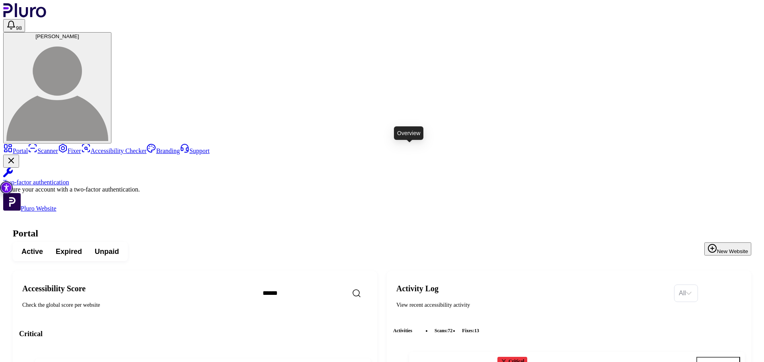
click at [364, 362] on icon "Open website overview" at bounding box center [360, 369] width 8 height 8
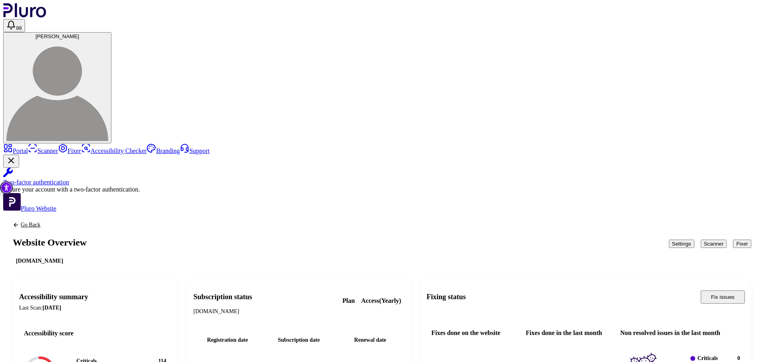
click at [108, 212] on div "Go Back Website Overview www.israir.co.il Settings Scanner Fixer" at bounding box center [381, 243] width 757 height 63
click at [113, 212] on div "Go Back Website Overview www.israir.co.il Settings Scanner Fixer" at bounding box center [381, 243] width 757 height 63
click at [19, 222] on icon "Back to previous screen" at bounding box center [16, 225] width 6 height 6
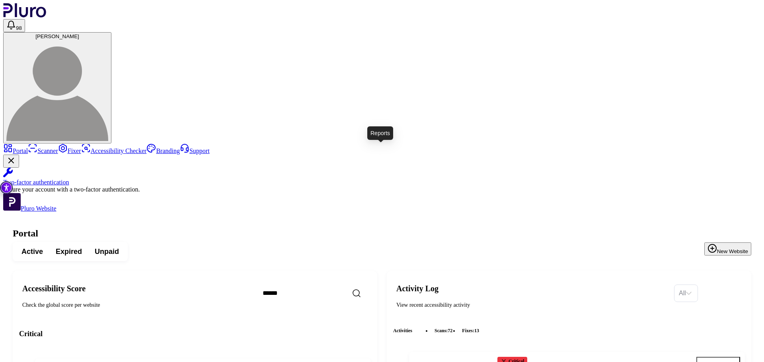
click at [336, 362] on icon "Reports" at bounding box center [332, 369] width 8 height 8
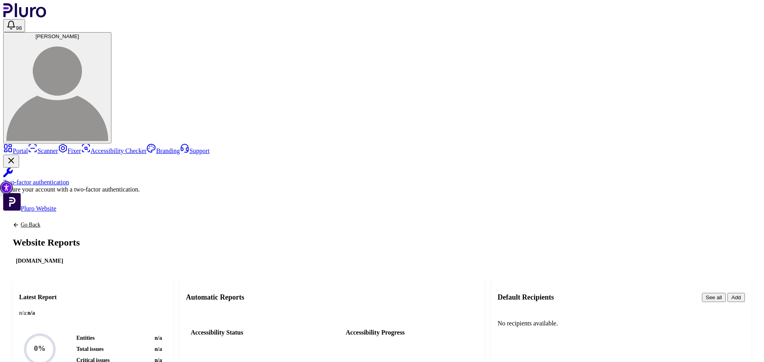
click at [730, 293] on button "Add" at bounding box center [736, 297] width 18 height 9
click at [40, 222] on link "Go Back" at bounding box center [26, 225] width 27 height 6
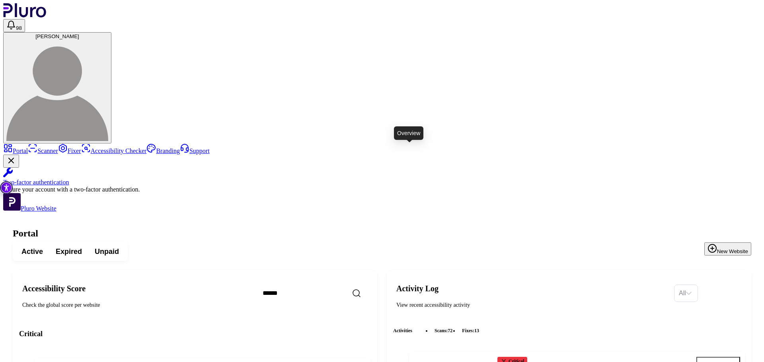
click at [364, 362] on icon "Open website overview" at bounding box center [360, 369] width 7 height 7
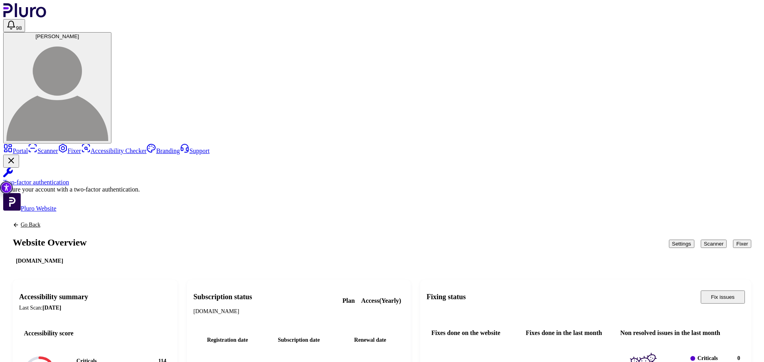
scroll to position [9, 0]
click at [701, 240] on button "Scanner" at bounding box center [714, 244] width 26 height 8
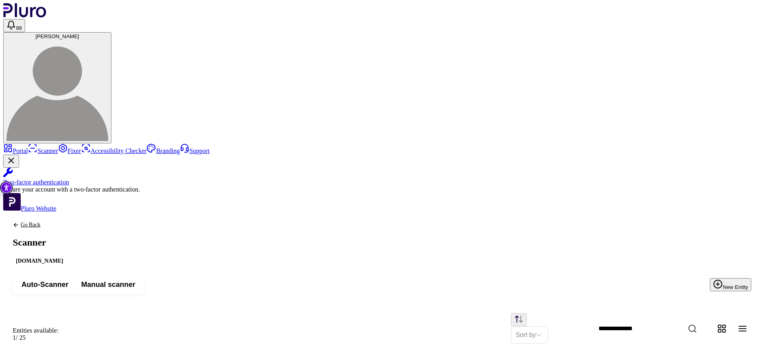
click at [744, 278] on button "New Entity" at bounding box center [730, 284] width 41 height 13
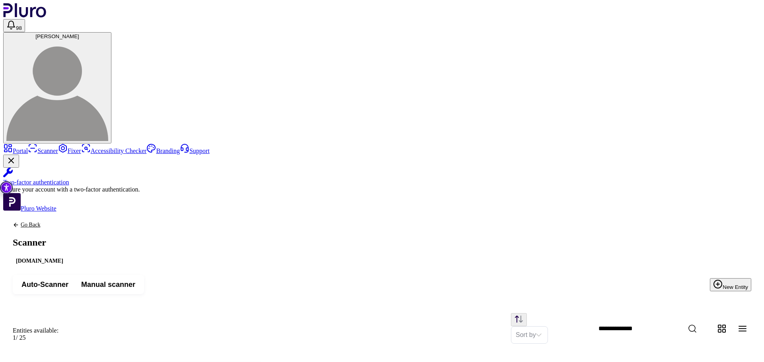
click at [68, 280] on span "Auto-Scanner" at bounding box center [44, 285] width 47 height 10
click at [731, 278] on button "New Entity" at bounding box center [730, 284] width 41 height 13
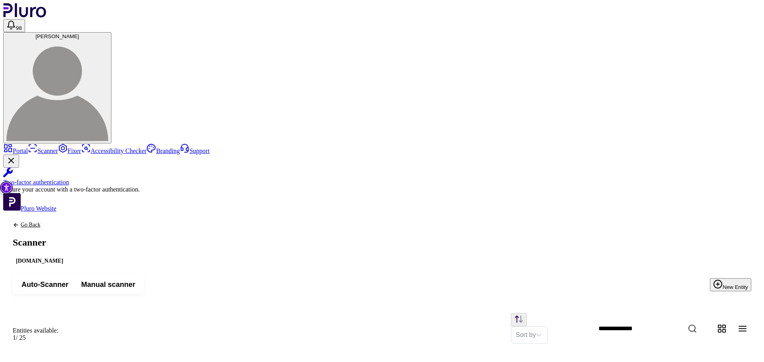
click at [144, 275] on div "Auto-Scanner Manual scanner" at bounding box center [78, 284] width 131 height 19
click at [135, 280] on span "Manual scanner" at bounding box center [108, 285] width 54 height 10
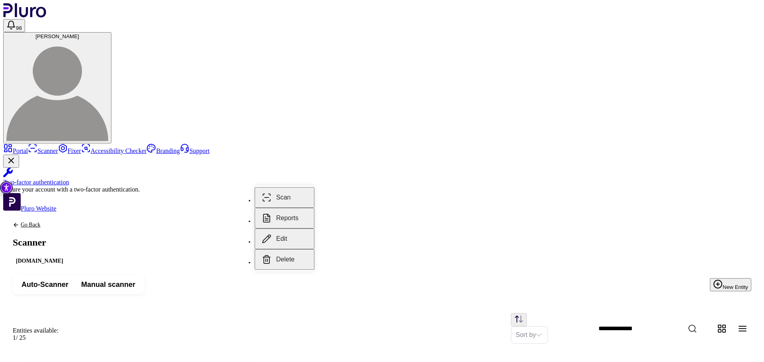
click at [296, 211] on button "Reports" at bounding box center [285, 218] width 60 height 21
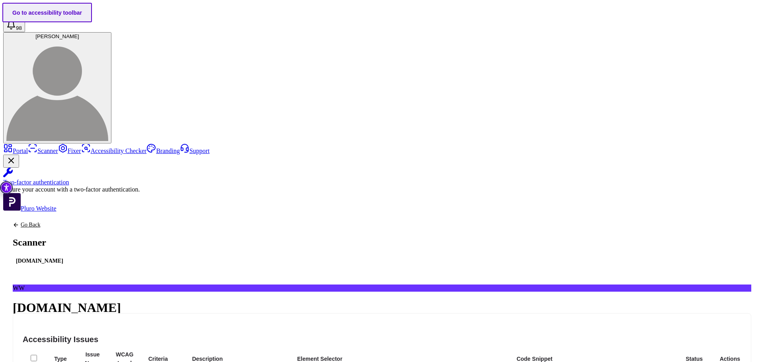
scroll to position [40, 0]
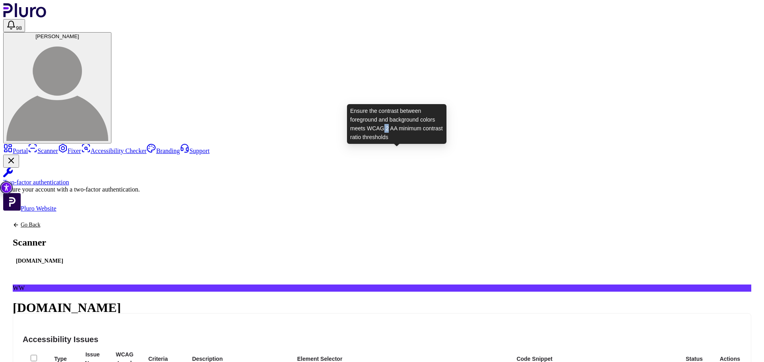
click at [388, 127] on div "Ensure the contrast between foreground and background colors meets WCAG 2 AA mi…" at bounding box center [396, 124] width 99 height 40
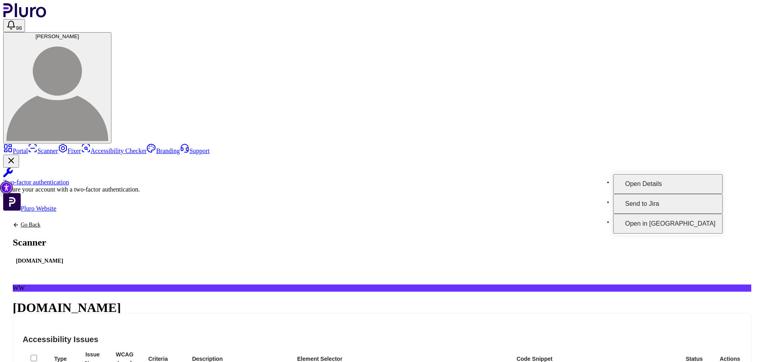
click at [708, 177] on button "Open Details" at bounding box center [667, 184] width 109 height 20
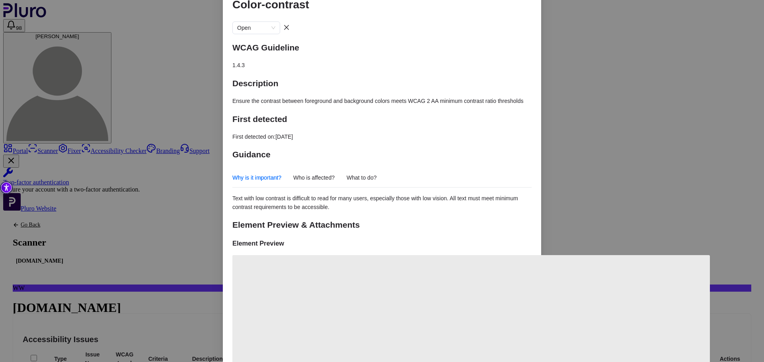
scroll to position [80, 0]
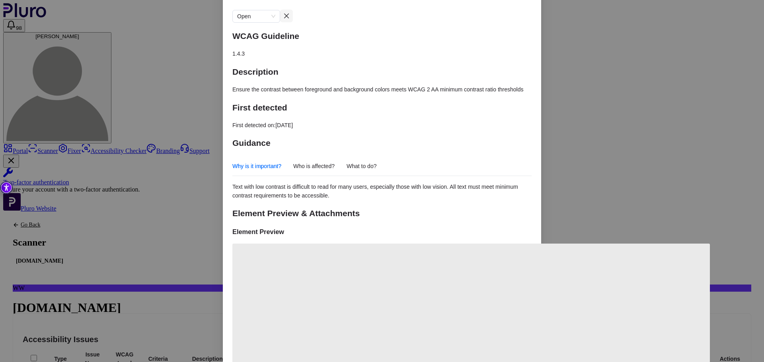
click at [290, 14] on icon "close" at bounding box center [286, 16] width 6 height 6
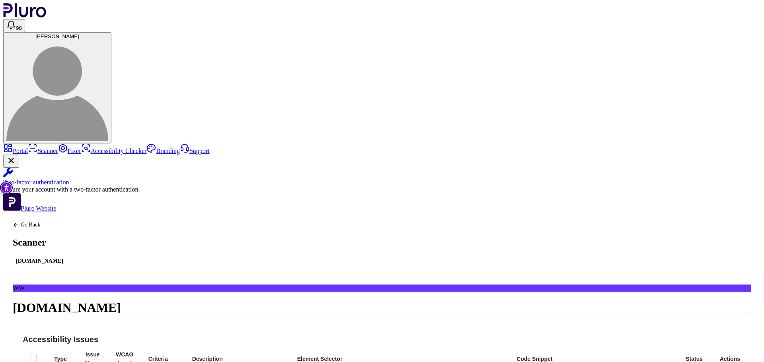
scroll to position [119, 0]
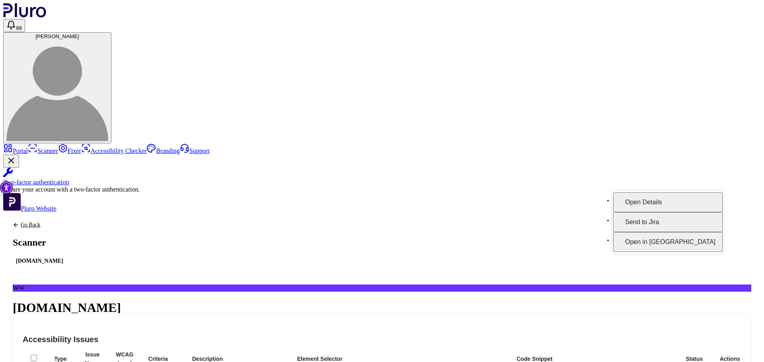
click at [691, 200] on button "Open Details" at bounding box center [667, 203] width 109 height 20
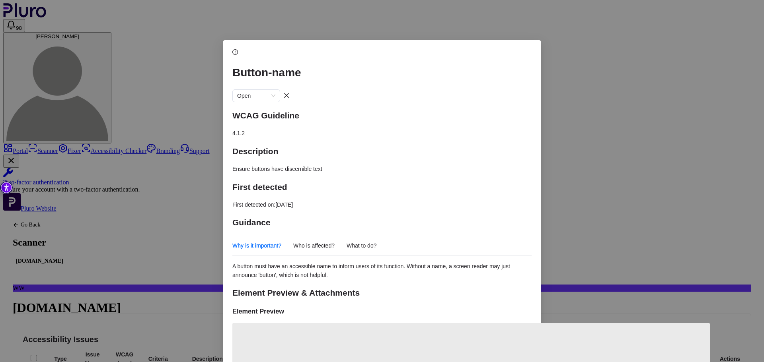
click at [310, 166] on span "Ensure buttons have discernible text" at bounding box center [277, 169] width 90 height 6
click at [328, 241] on span "Who is affected?" at bounding box center [313, 246] width 41 height 10
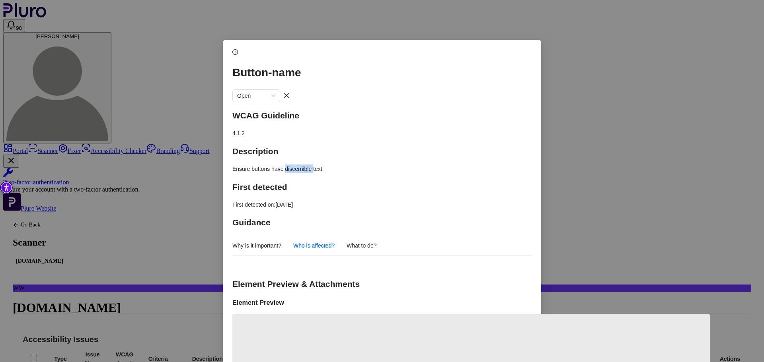
click at [377, 241] on span "What to do?" at bounding box center [362, 246] width 30 height 10
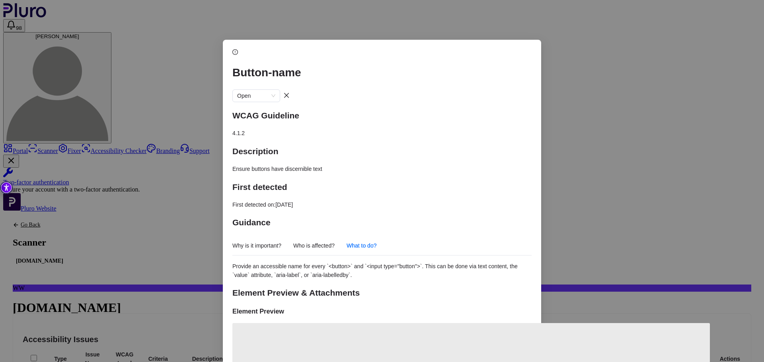
click at [413, 263] on span "Provide an accessible name for every `<button>` and `<input type="button">`. Th…" at bounding box center [374, 270] width 285 height 15
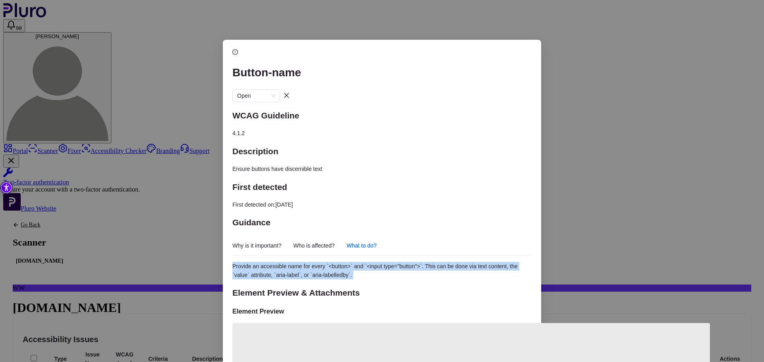
click at [413, 263] on span "Provide an accessible name for every `<button>` and `<input type="button">`. Th…" at bounding box center [374, 270] width 285 height 15
click at [397, 263] on span "Provide an accessible name for every `<button>` and `<input type="button">`. Th…" at bounding box center [374, 270] width 285 height 15
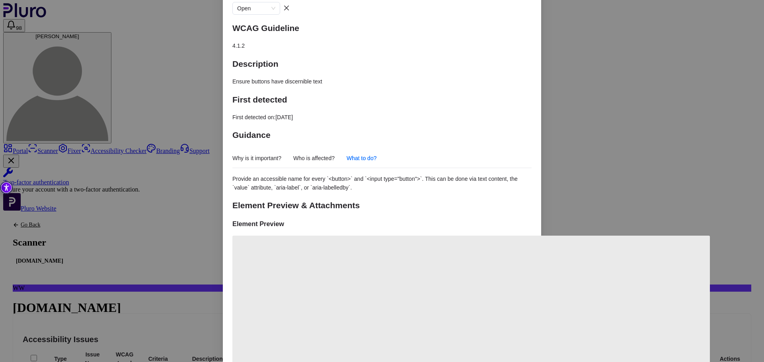
scroll to position [92, 0]
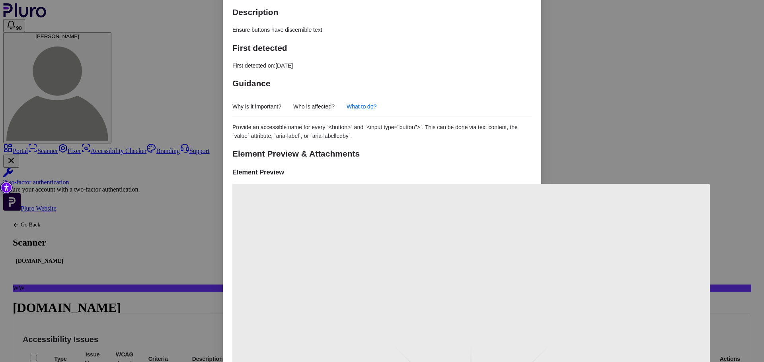
scroll to position [140, 0]
type textarea "*"
type textarea "**********"
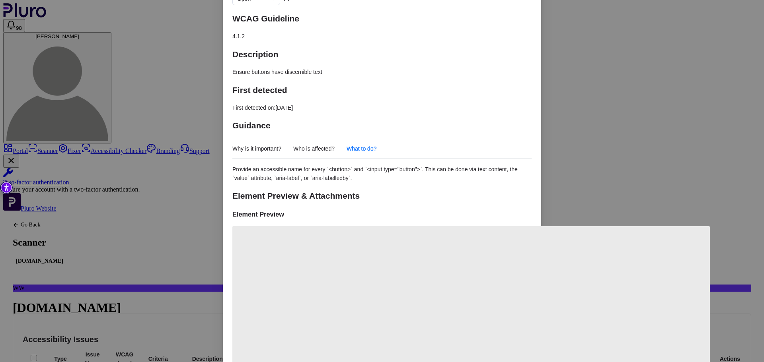
scroll to position [40, 0]
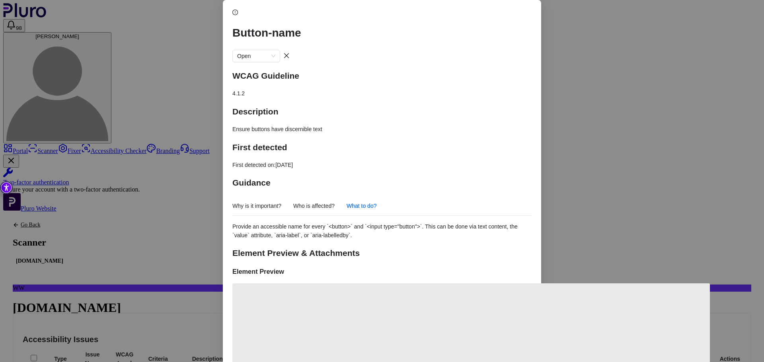
click at [275, 50] on span "Open" at bounding box center [256, 56] width 38 height 12
click at [290, 53] on icon "close" at bounding box center [286, 56] width 6 height 6
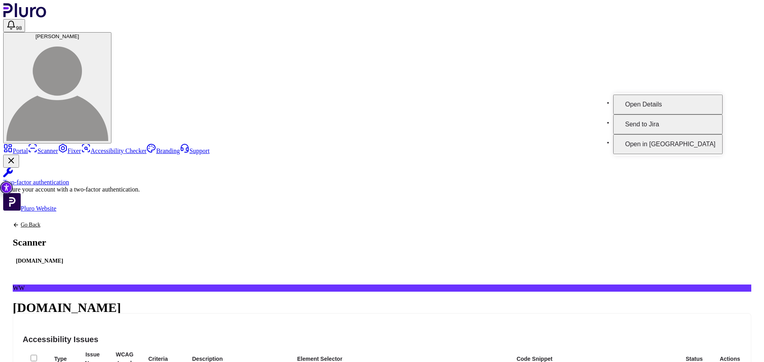
click at [419, 16] on header "98 merav stern" at bounding box center [381, 73] width 757 height 140
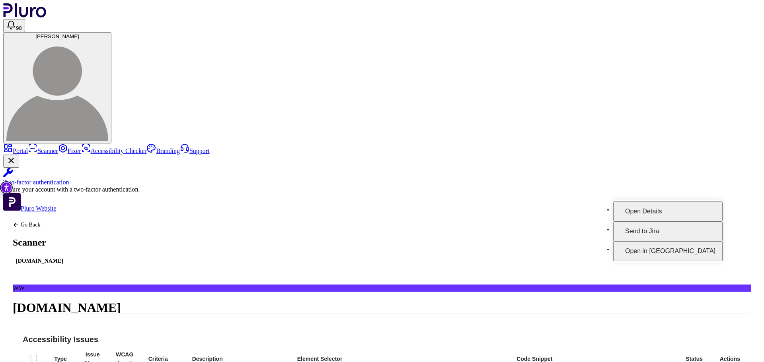
click at [703, 241] on button "Open in [GEOGRAPHIC_DATA]" at bounding box center [667, 251] width 109 height 20
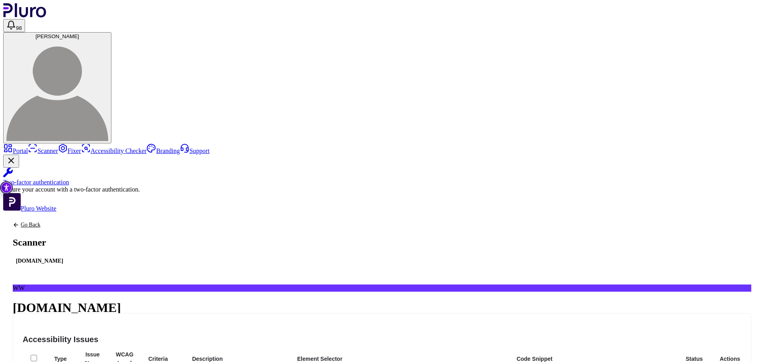
scroll to position [0, 0]
click at [66, 222] on link "Go Back" at bounding box center [40, 225] width 54 height 6
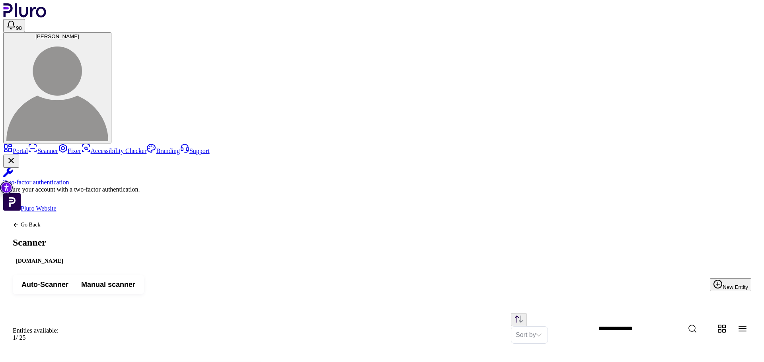
click at [66, 222] on link "Go Back" at bounding box center [40, 225] width 54 height 6
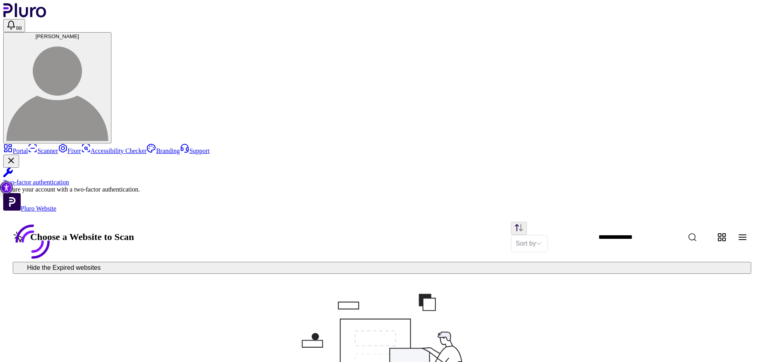
click at [28, 148] on link "Portal" at bounding box center [15, 151] width 25 height 7
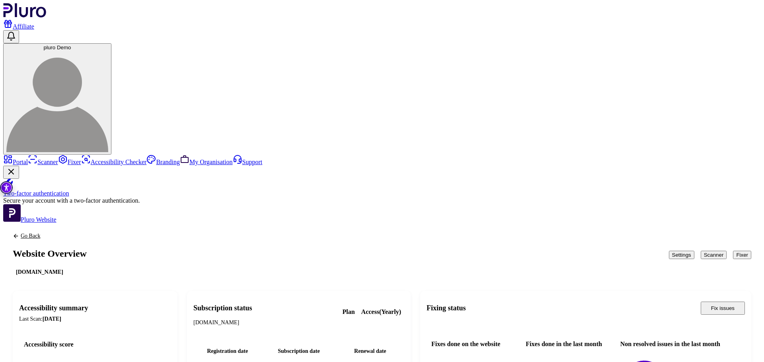
click at [701, 251] on button "Scanner" at bounding box center [714, 255] width 26 height 8
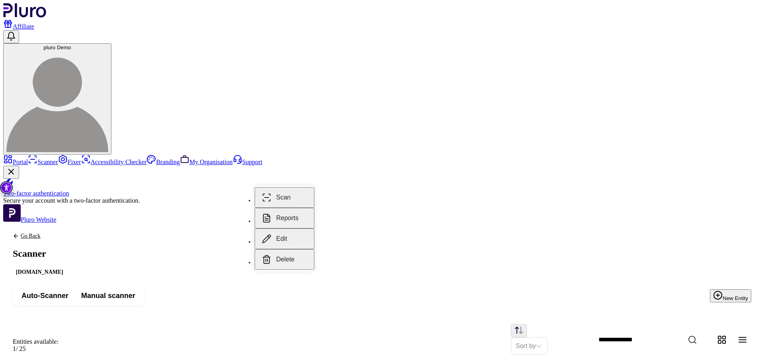
click at [298, 208] on button "Reports" at bounding box center [285, 218] width 60 height 21
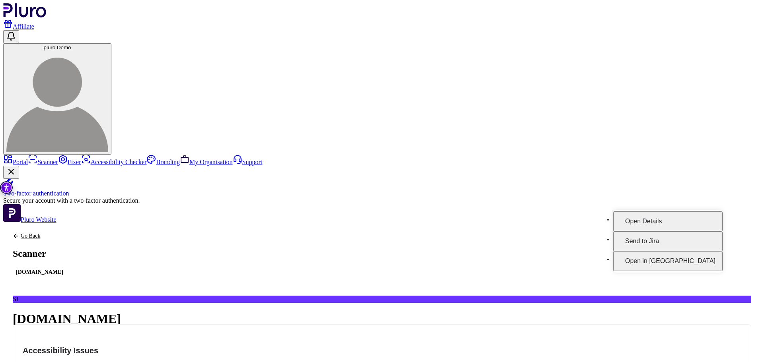
click at [694, 251] on button "Open in [GEOGRAPHIC_DATA]" at bounding box center [667, 261] width 109 height 20
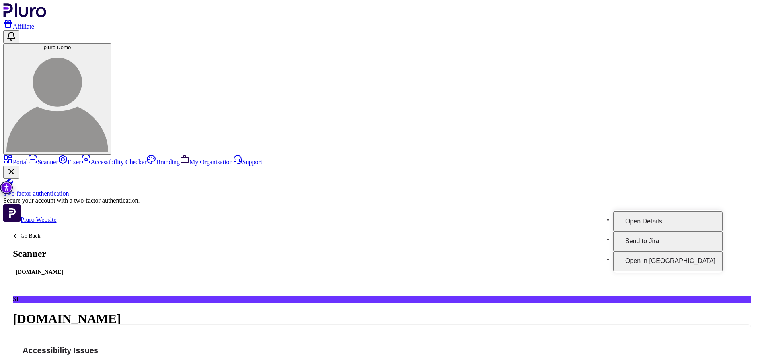
click at [708, 252] on button "Open in [GEOGRAPHIC_DATA]" at bounding box center [667, 261] width 109 height 20
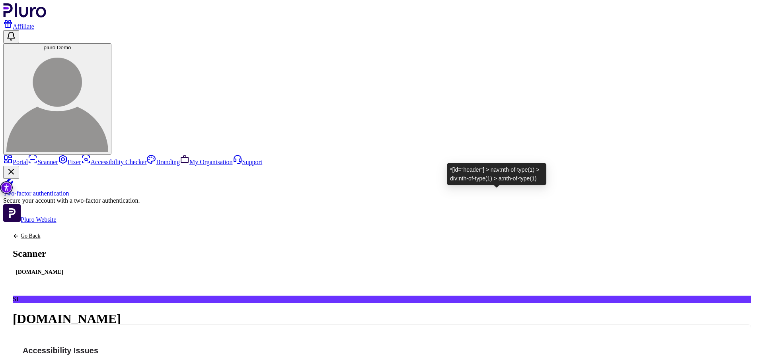
drag, startPoint x: 454, startPoint y: 181, endPoint x: 434, endPoint y: 197, distance: 25.7
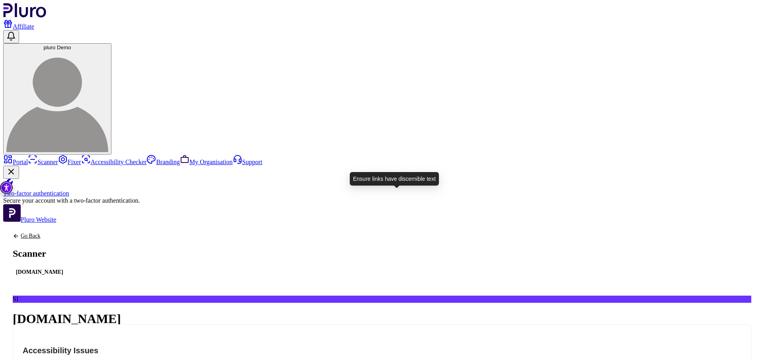
drag, startPoint x: 434, startPoint y: 197, endPoint x: 419, endPoint y: 203, distance: 16.9
